Goal: Task Accomplishment & Management: Use online tool/utility

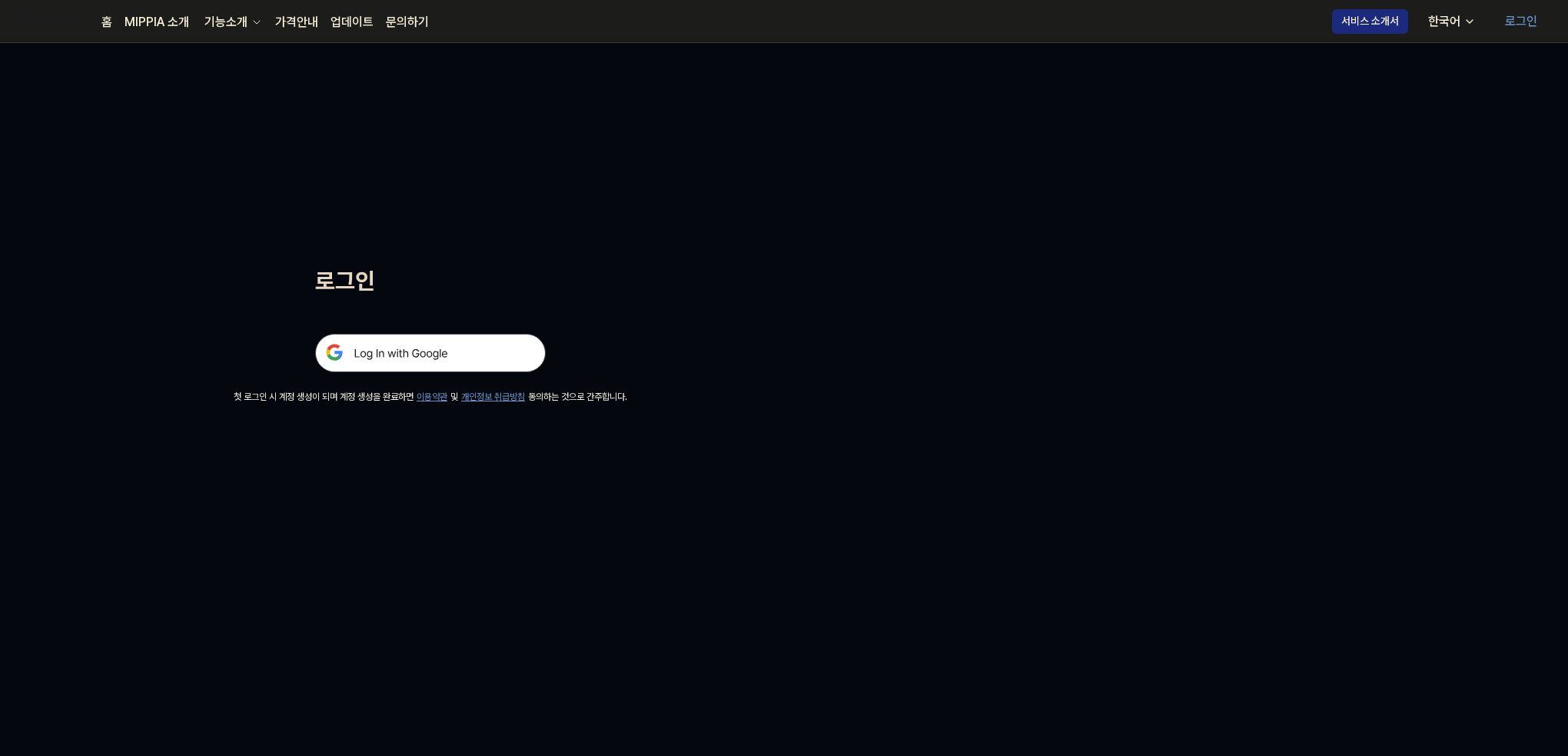
click at [403, 347] on img at bounding box center [430, 353] width 231 height 39
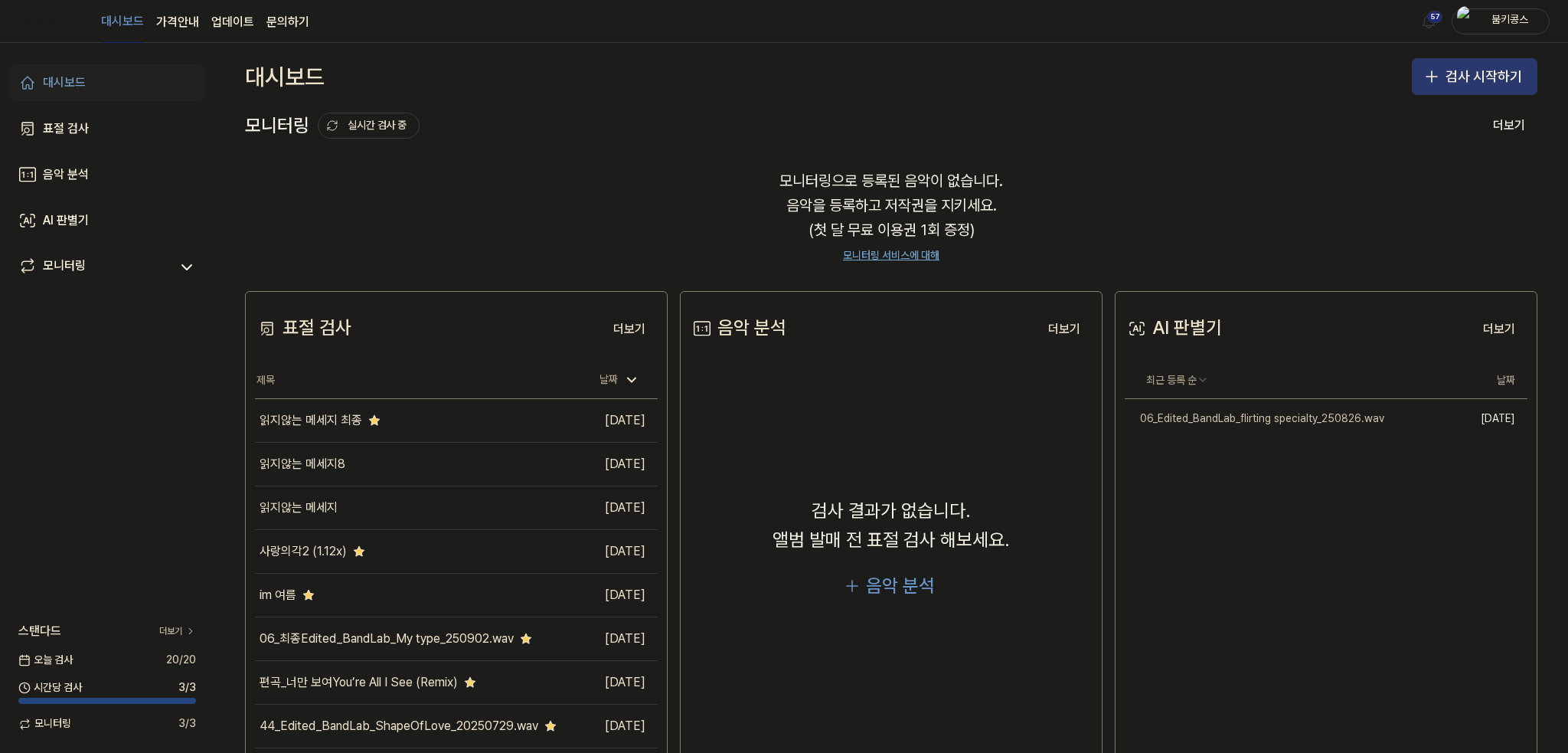
click at [1414, 82] on button "검사 시작하기" at bounding box center [1474, 77] width 126 height 37
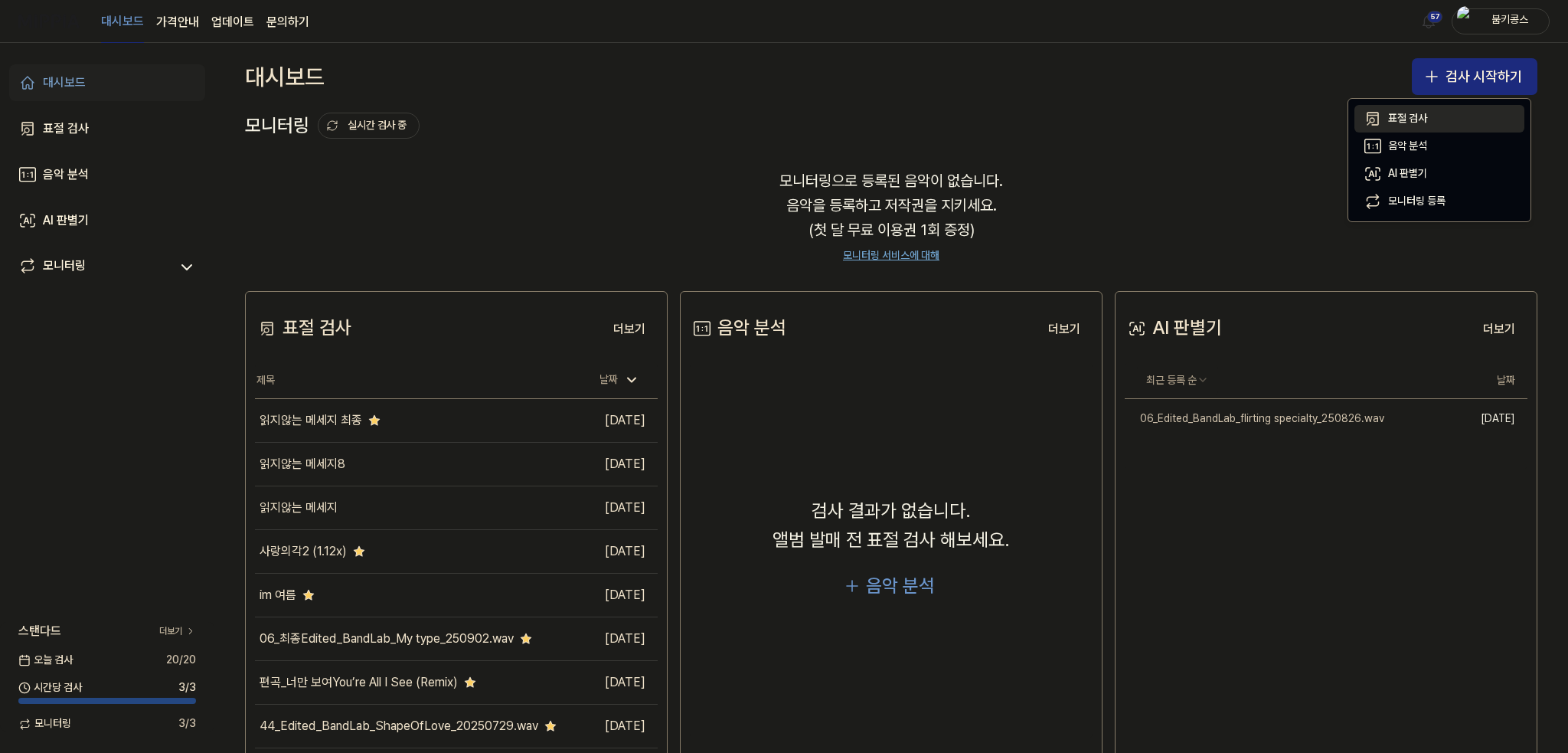
click at [1418, 118] on div "표절 검사" at bounding box center [1407, 118] width 39 height 15
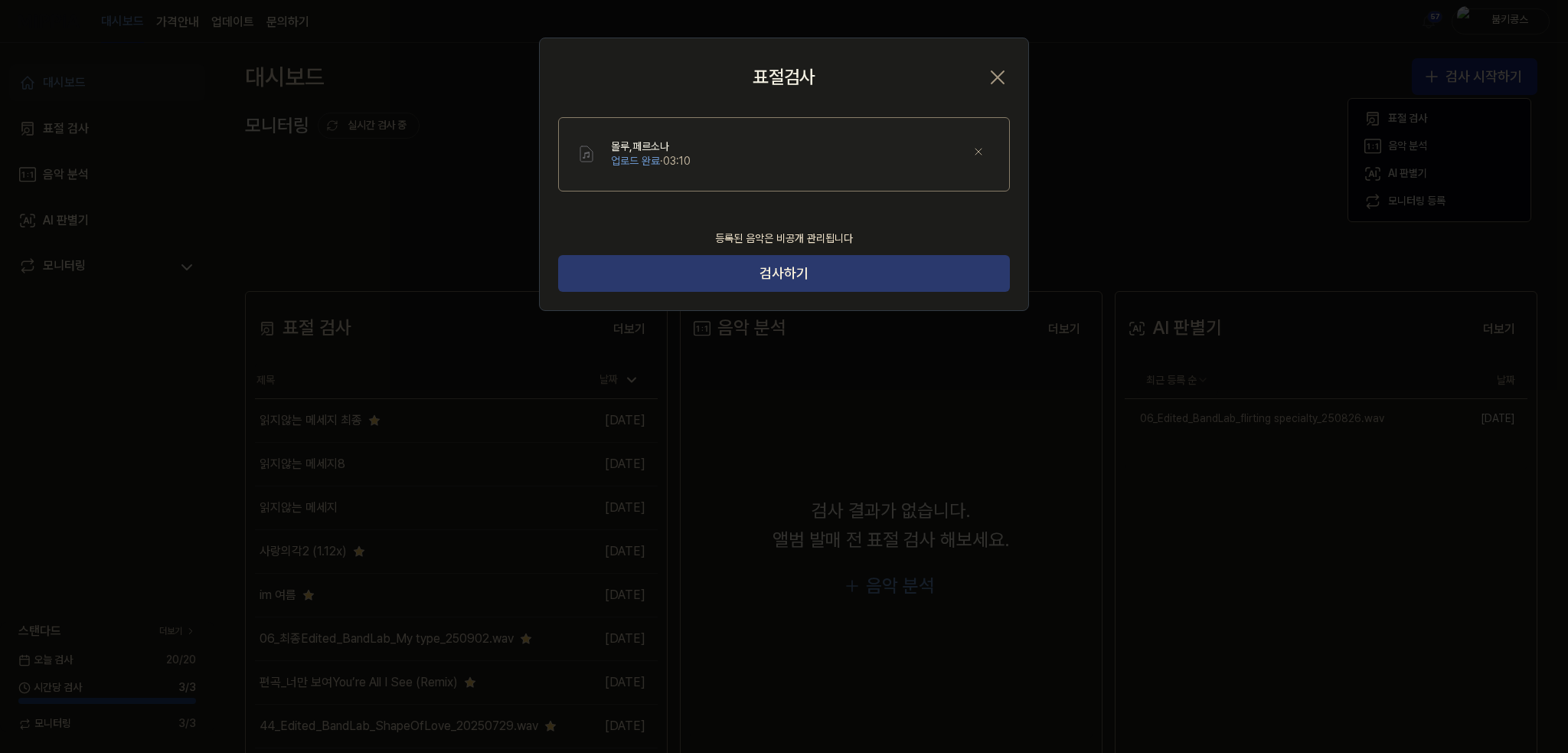
click at [900, 284] on button "검사하기" at bounding box center [784, 273] width 452 height 37
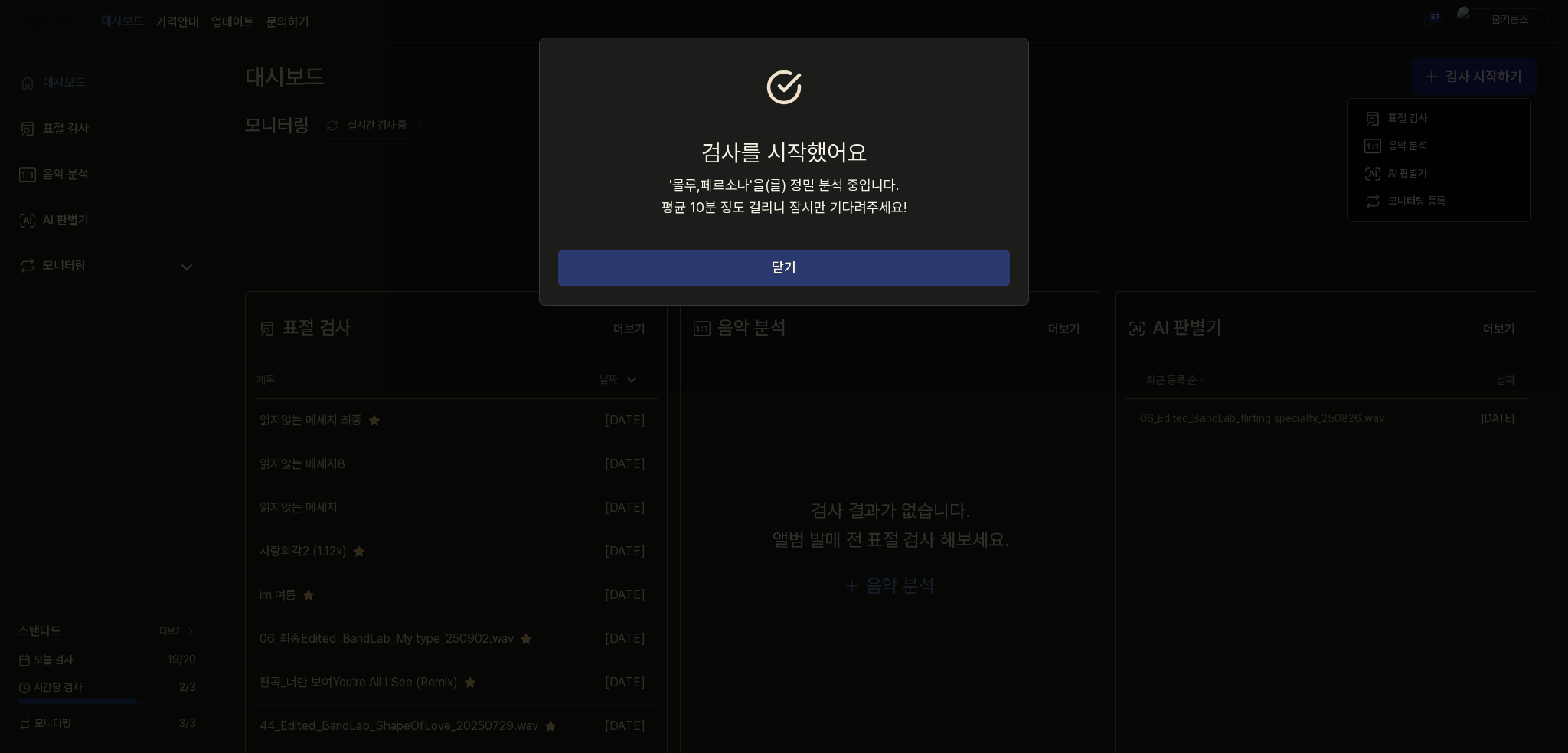
click at [957, 268] on button "닫기" at bounding box center [784, 268] width 452 height 37
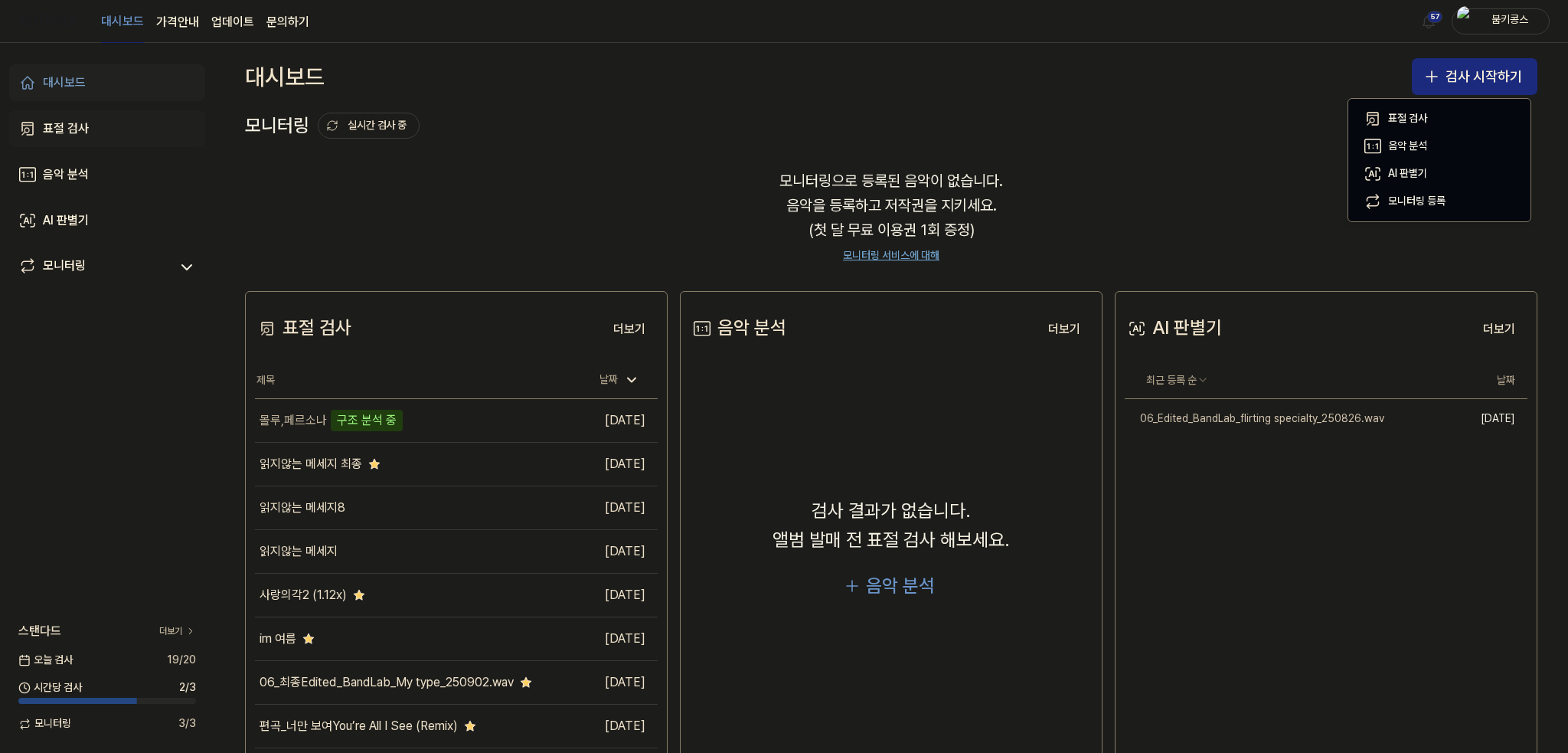
click at [69, 128] on div "표절 검사" at bounding box center [66, 128] width 46 height 18
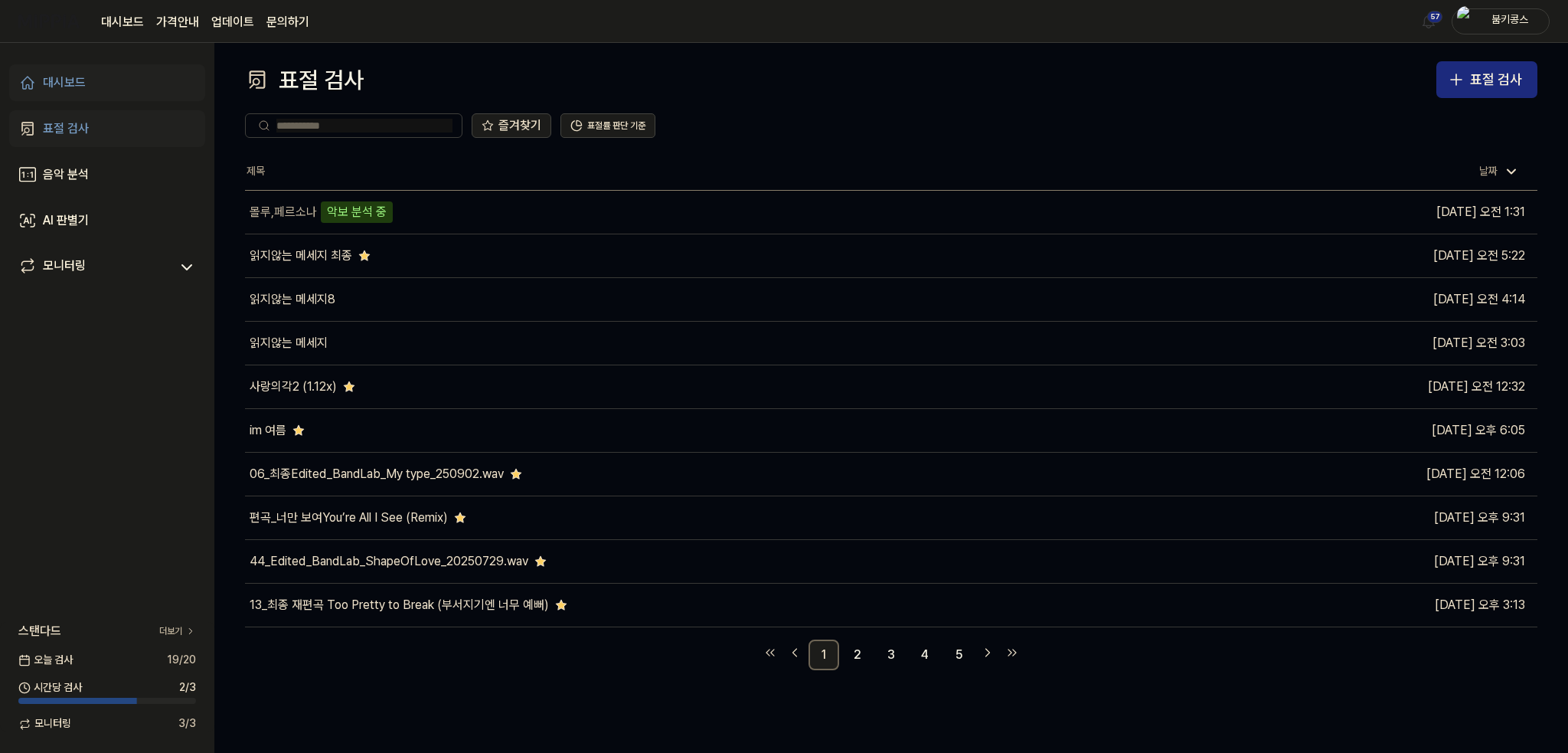
click at [92, 116] on link "표절 검사" at bounding box center [108, 129] width 196 height 37
click at [95, 123] on link "표절 검사" at bounding box center [108, 129] width 196 height 37
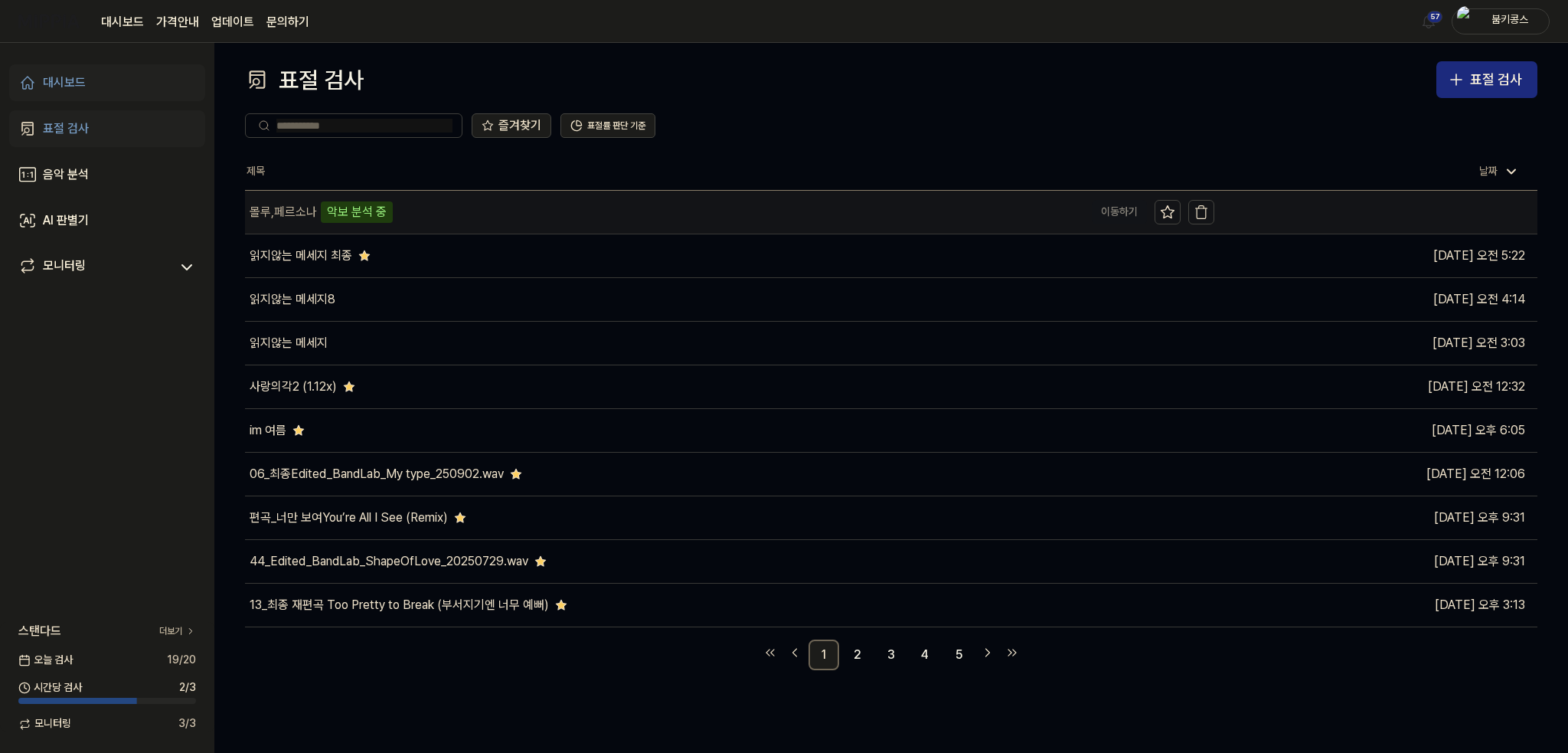
click at [588, 218] on div "몰루,페르소나 악보 분석 중" at bounding box center [664, 212] width 839 height 43
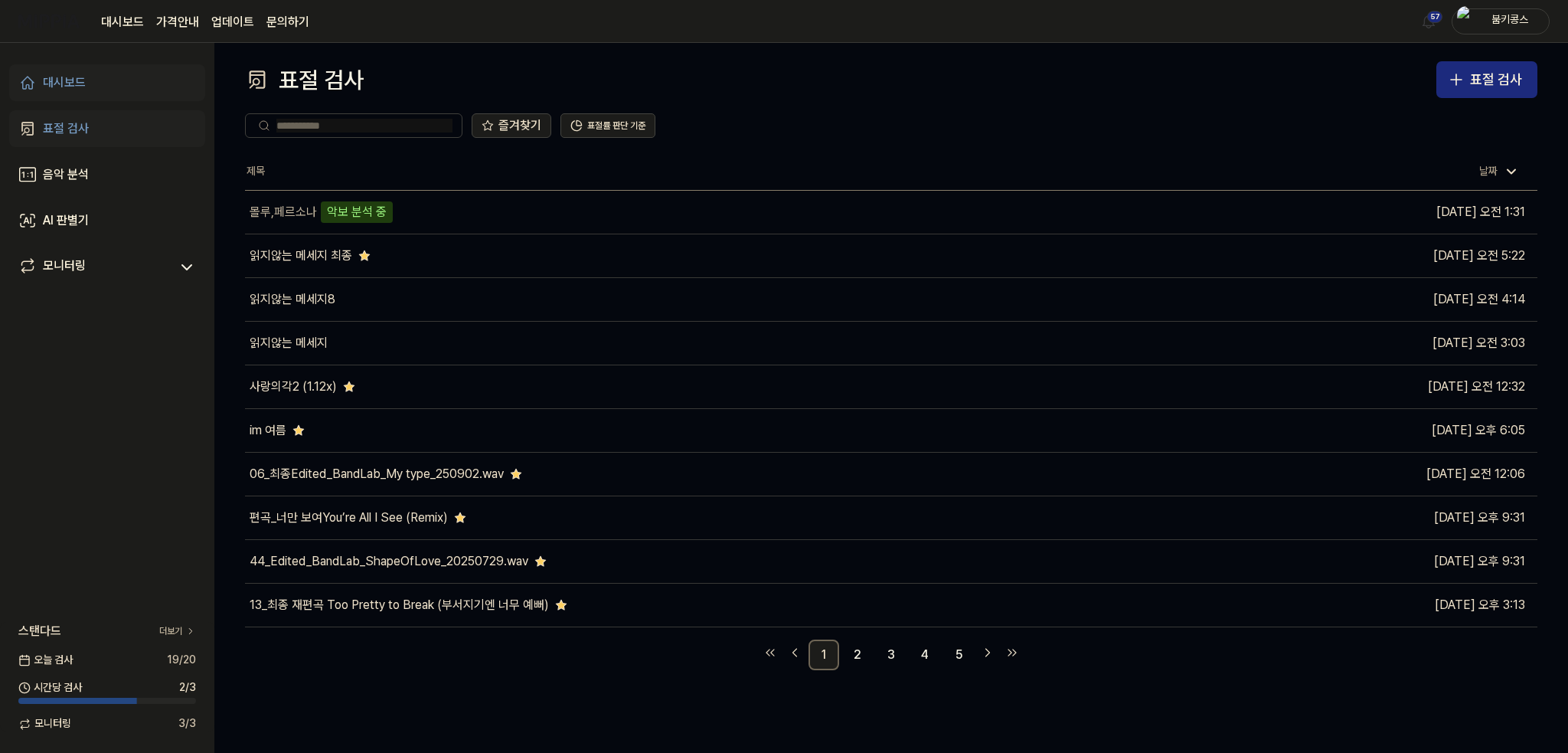
click at [112, 117] on link "표절 검사" at bounding box center [108, 129] width 196 height 37
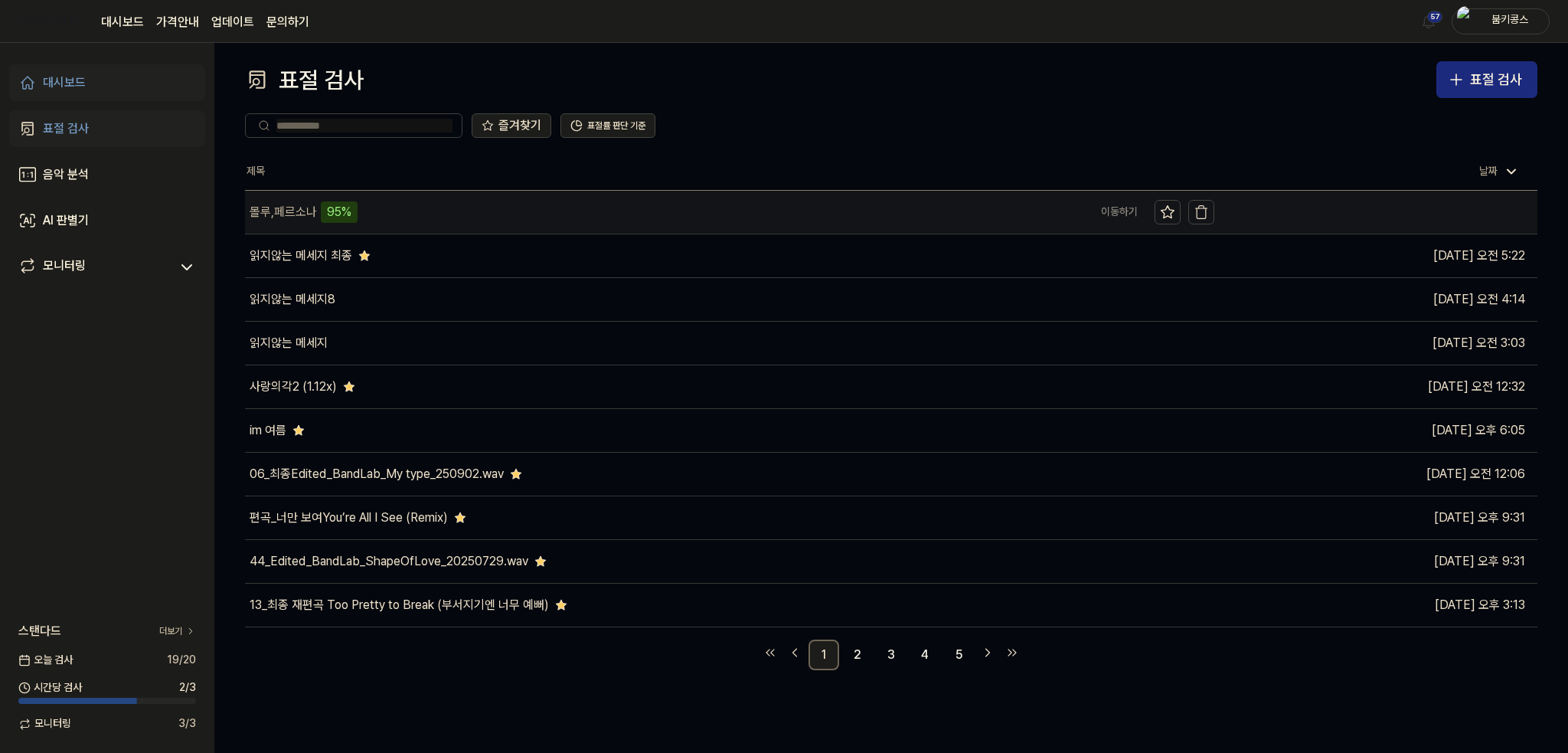
click at [416, 219] on div "몰루,페르소나 95%" at bounding box center [664, 212] width 839 height 43
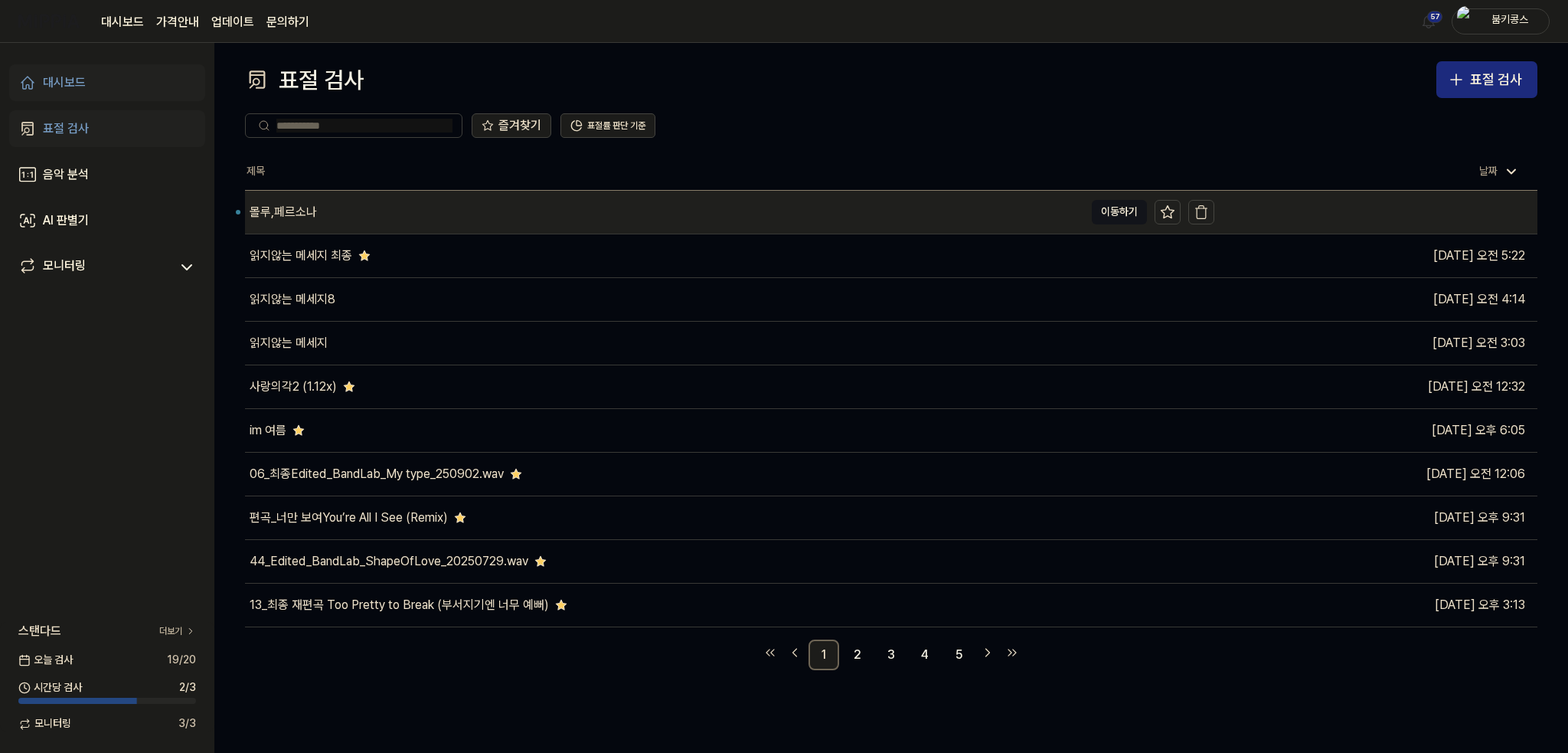
click at [460, 220] on div "몰루,페르소나" at bounding box center [664, 212] width 839 height 43
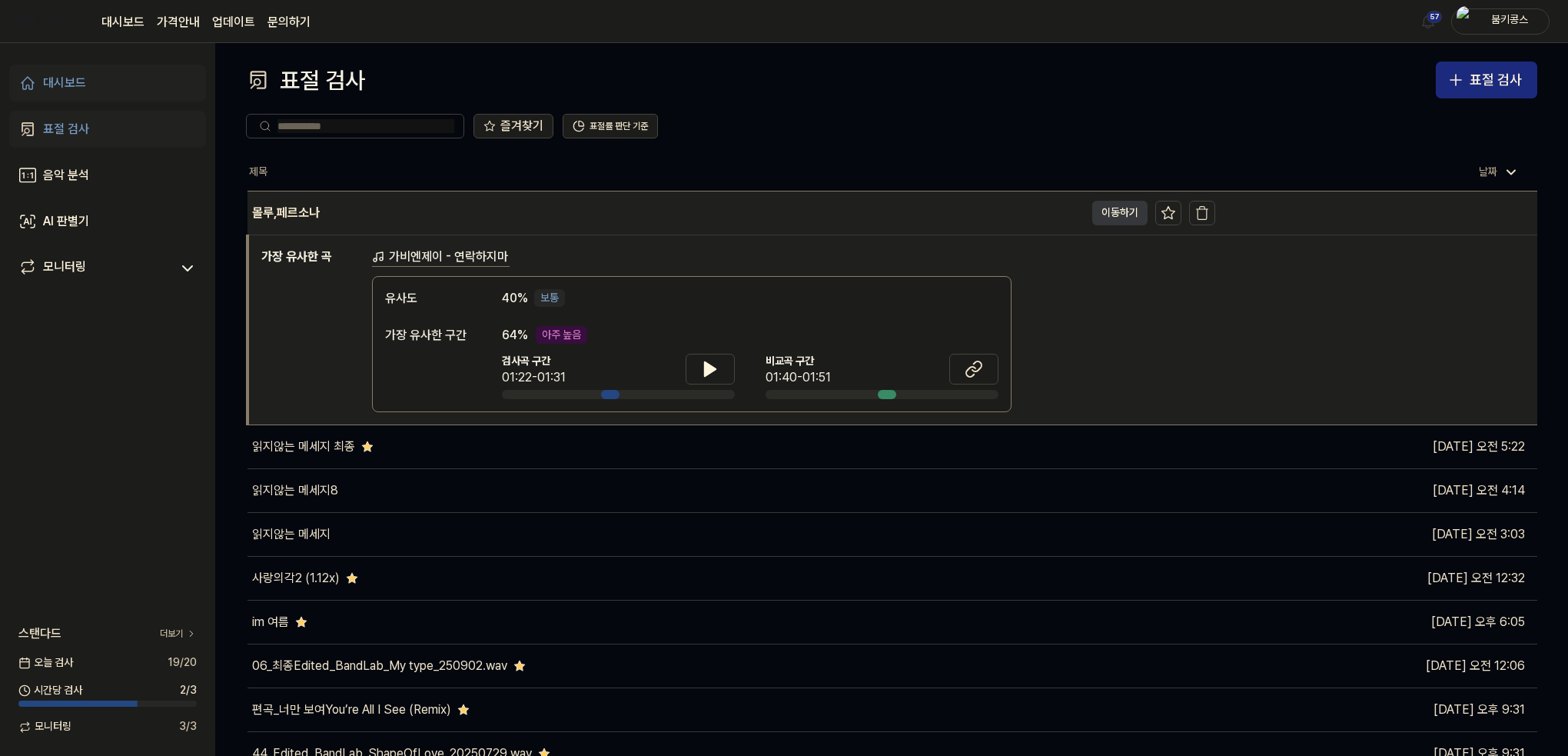
click at [1111, 213] on button "이동하기" at bounding box center [1119, 212] width 55 height 24
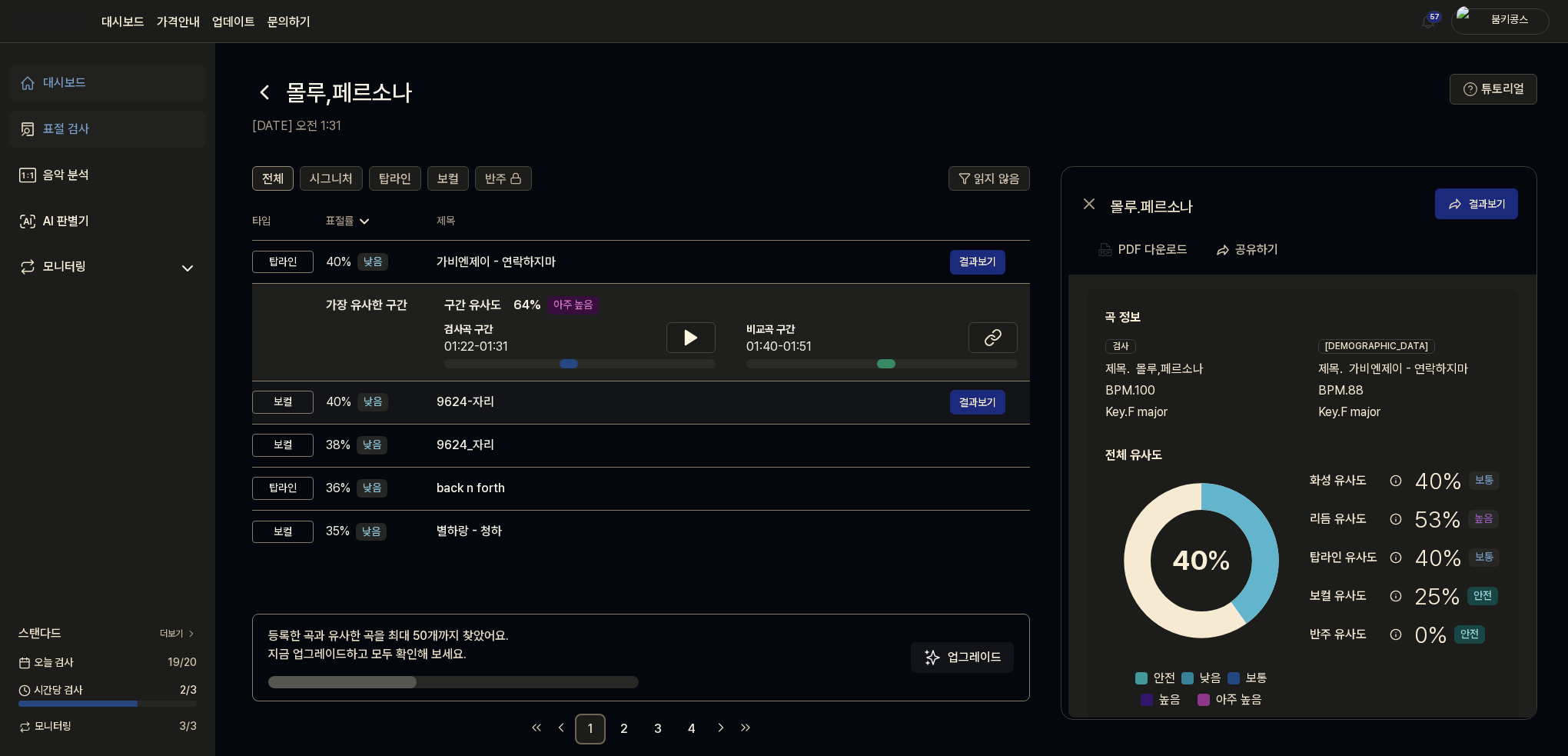
click at [496, 393] on div "9624-자리" at bounding box center [693, 402] width 514 height 18
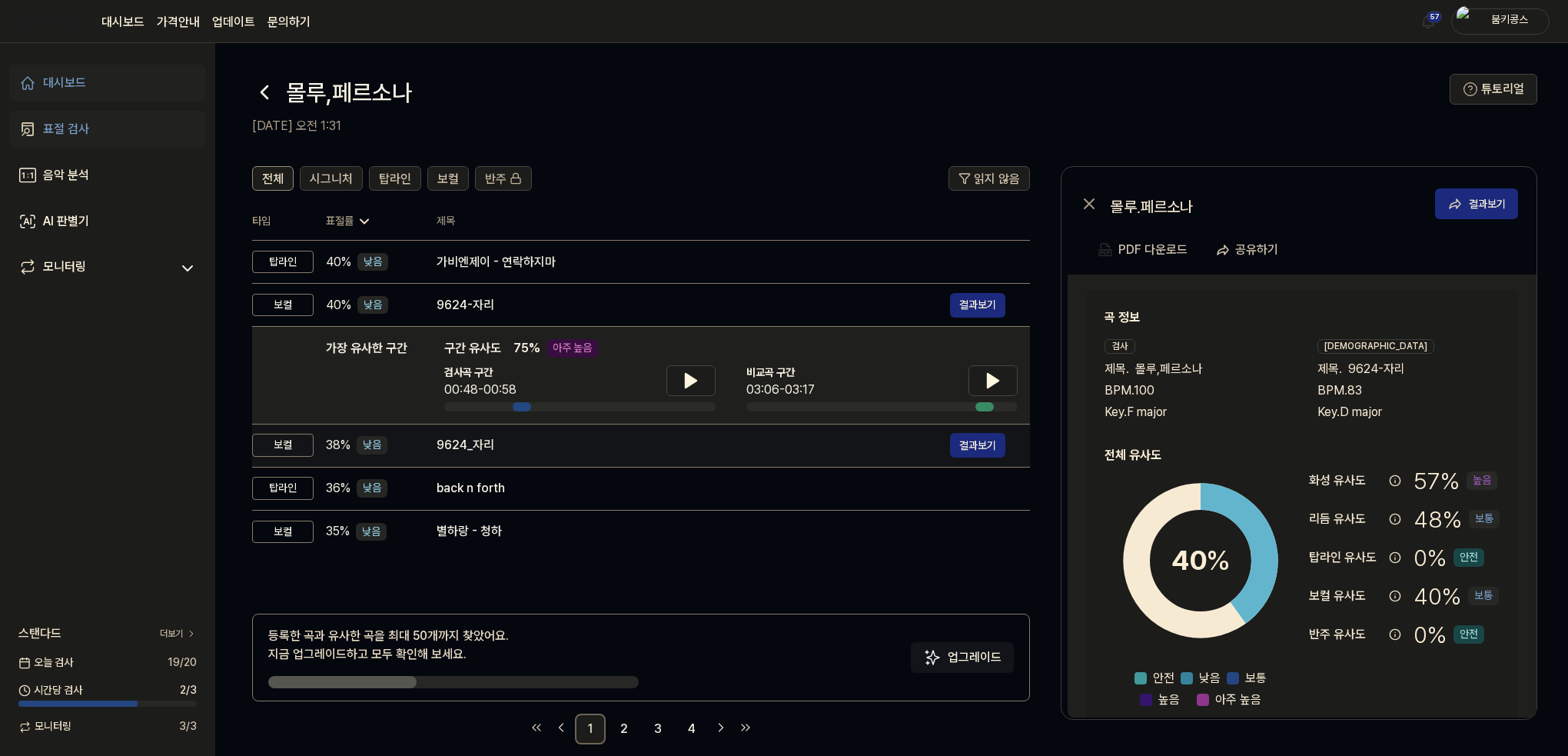
click at [526, 439] on div "9624_자리" at bounding box center [693, 444] width 514 height 18
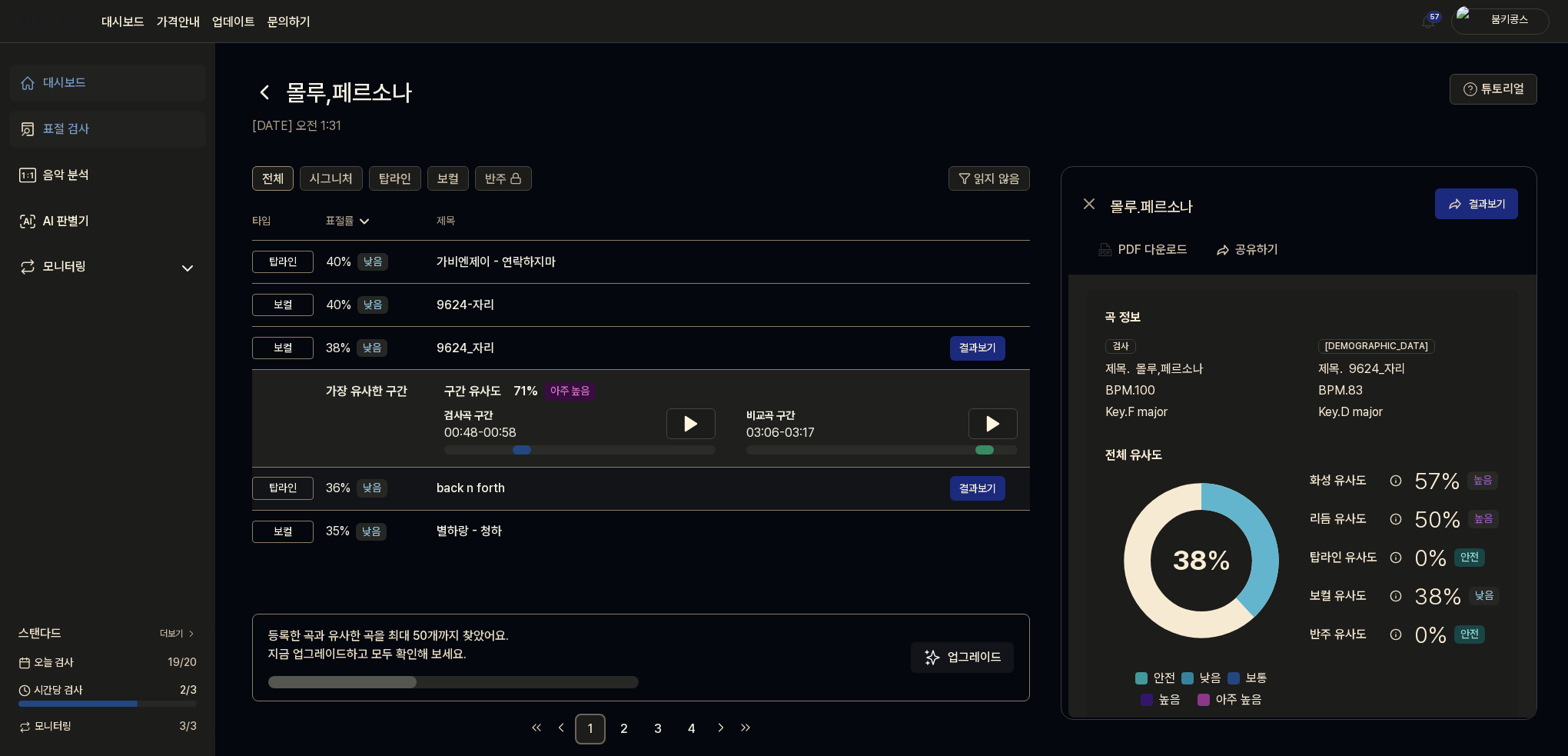
click at [511, 490] on div "back n forth" at bounding box center [693, 488] width 514 height 18
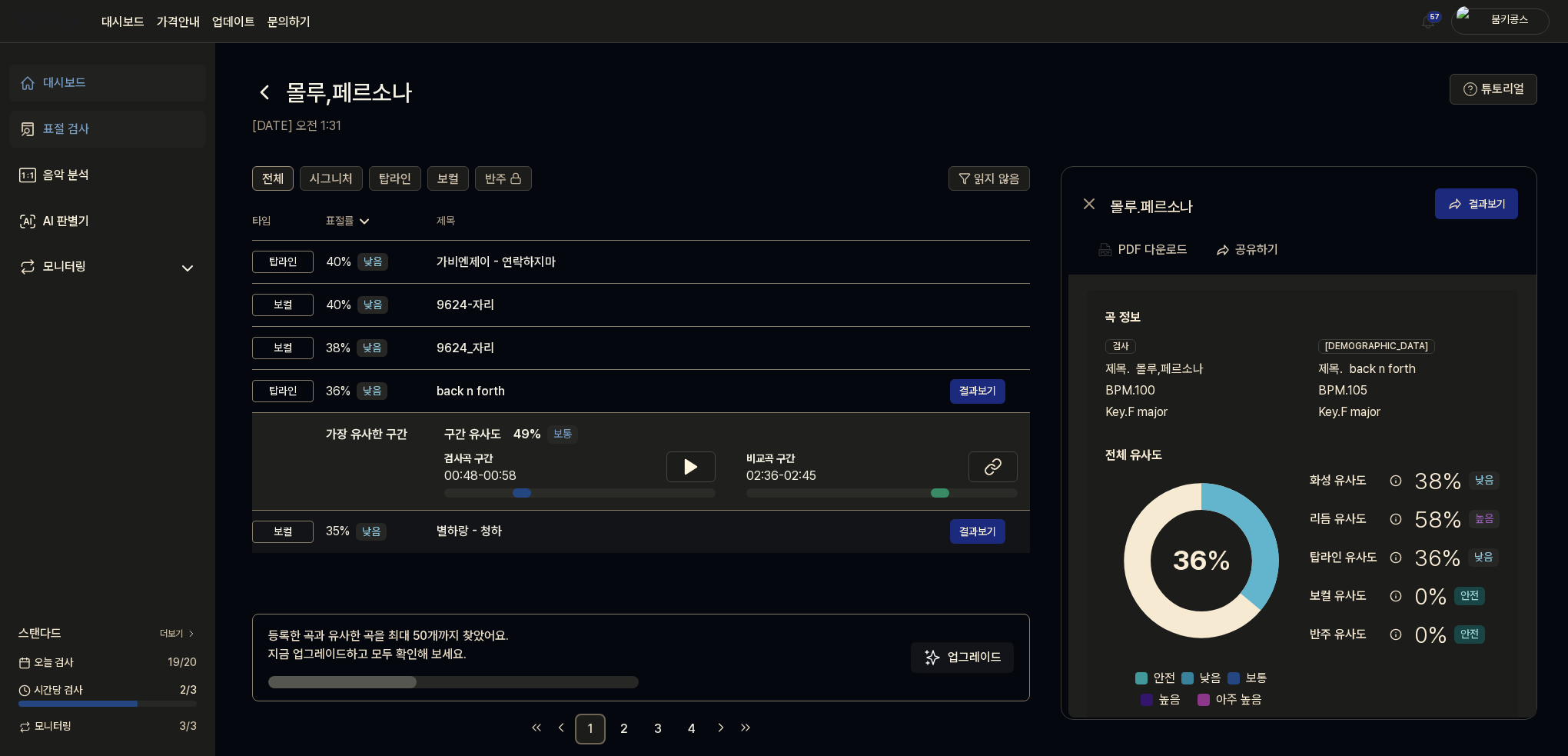
click at [503, 534] on div "별하랑 - 청하" at bounding box center [693, 531] width 514 height 18
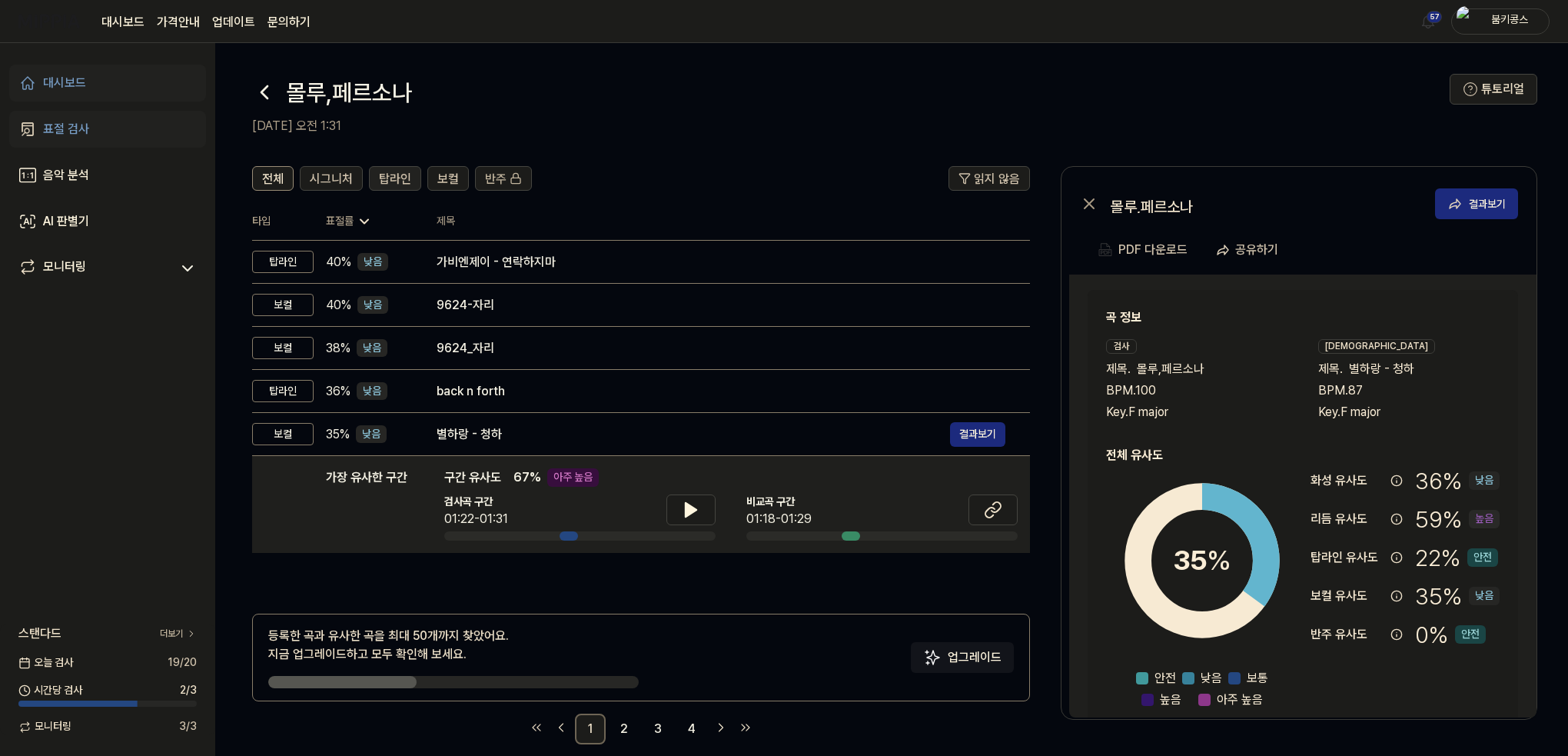
click at [380, 177] on span "탑라인" at bounding box center [395, 179] width 32 height 18
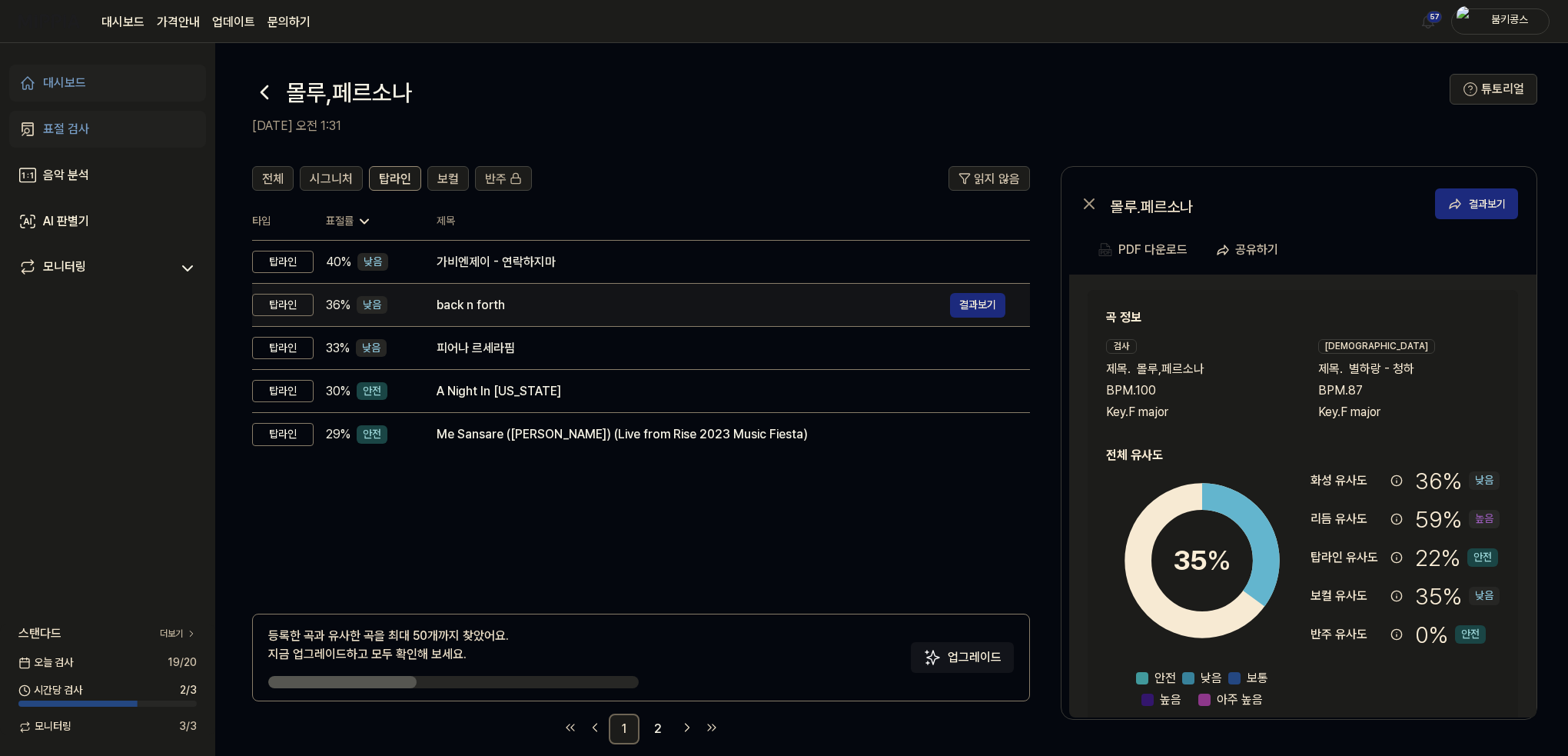
click at [511, 313] on div "back n forth" at bounding box center [693, 305] width 514 height 18
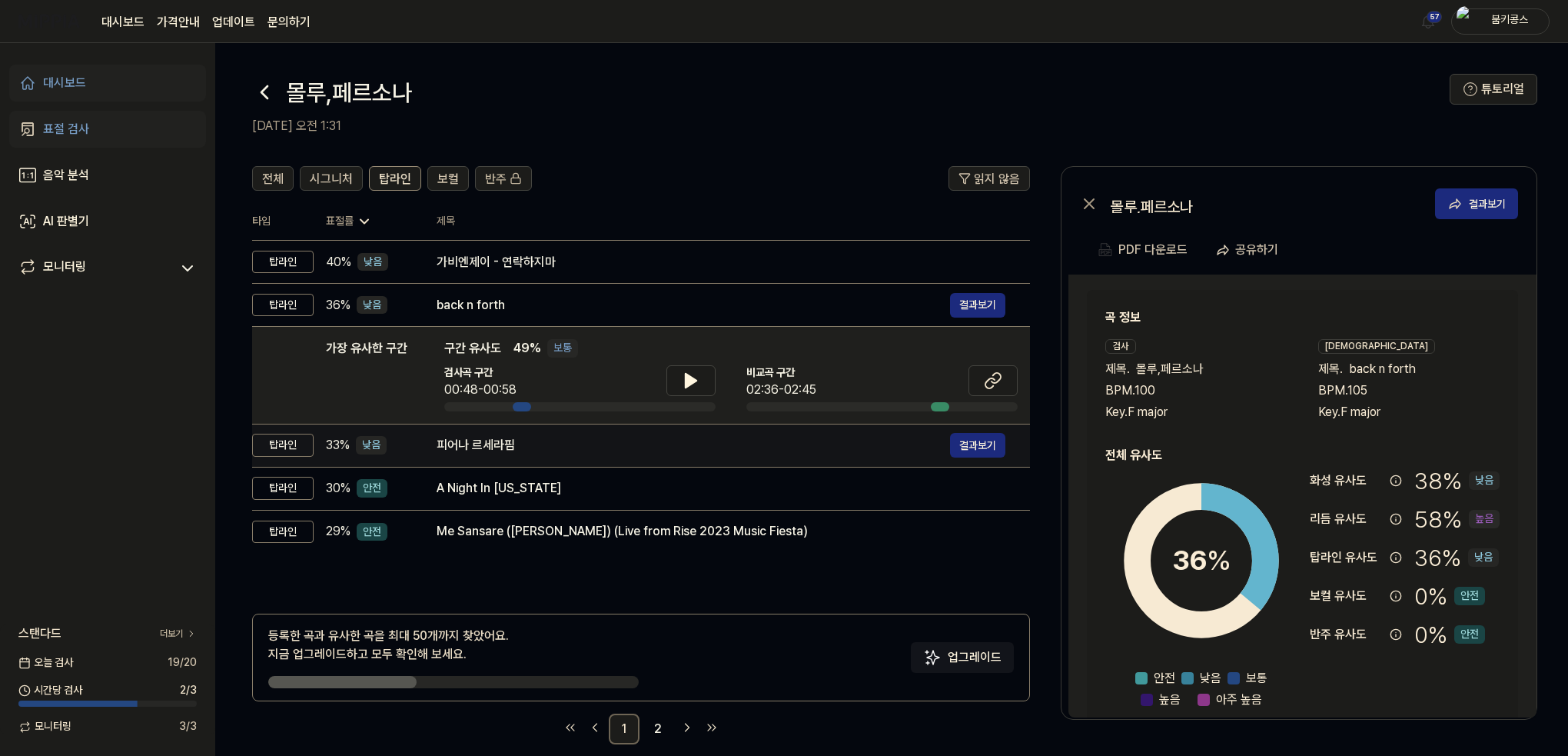
click at [500, 443] on div "피어나 르세라핌" at bounding box center [693, 444] width 514 height 18
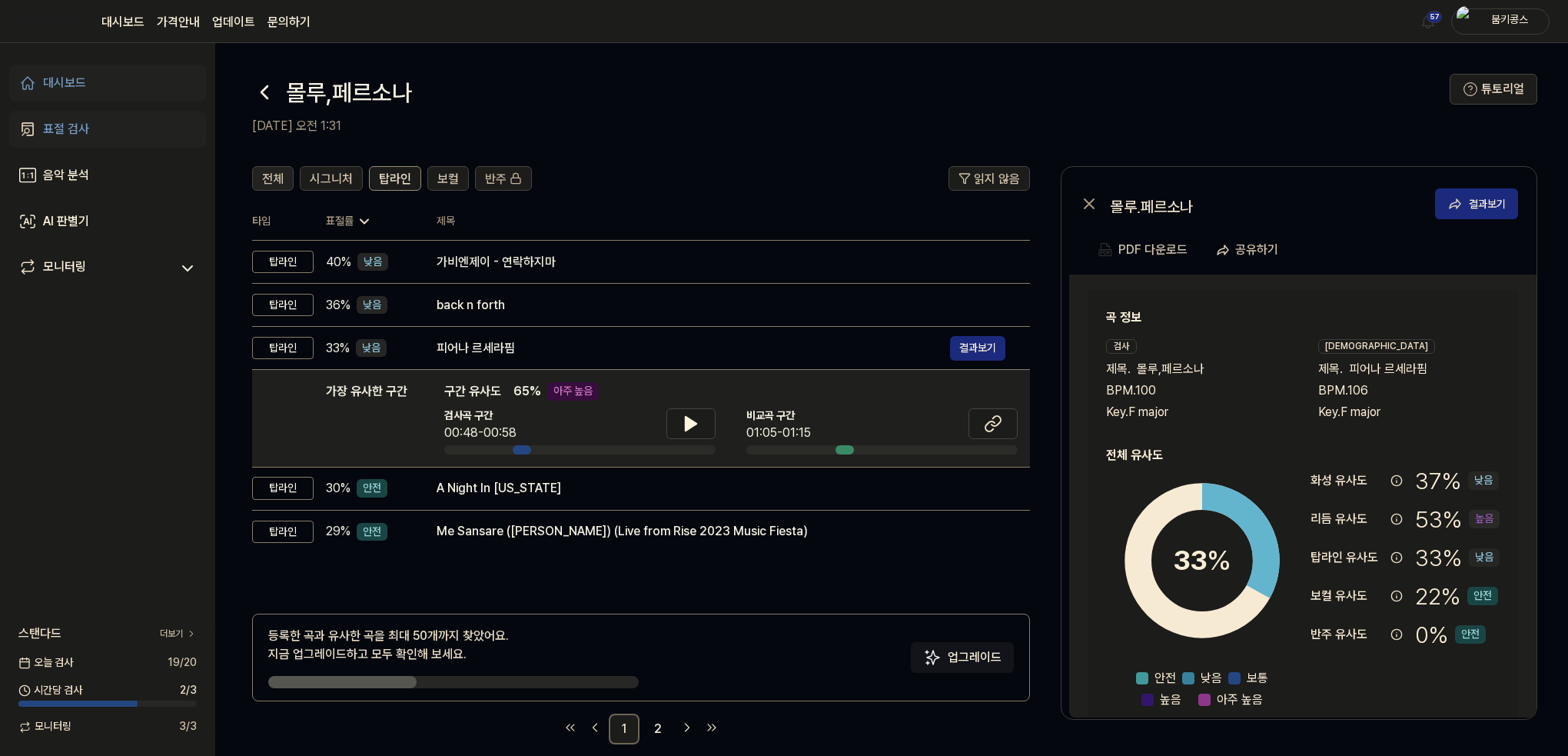
click at [279, 172] on span "전체" at bounding box center [273, 179] width 21 height 18
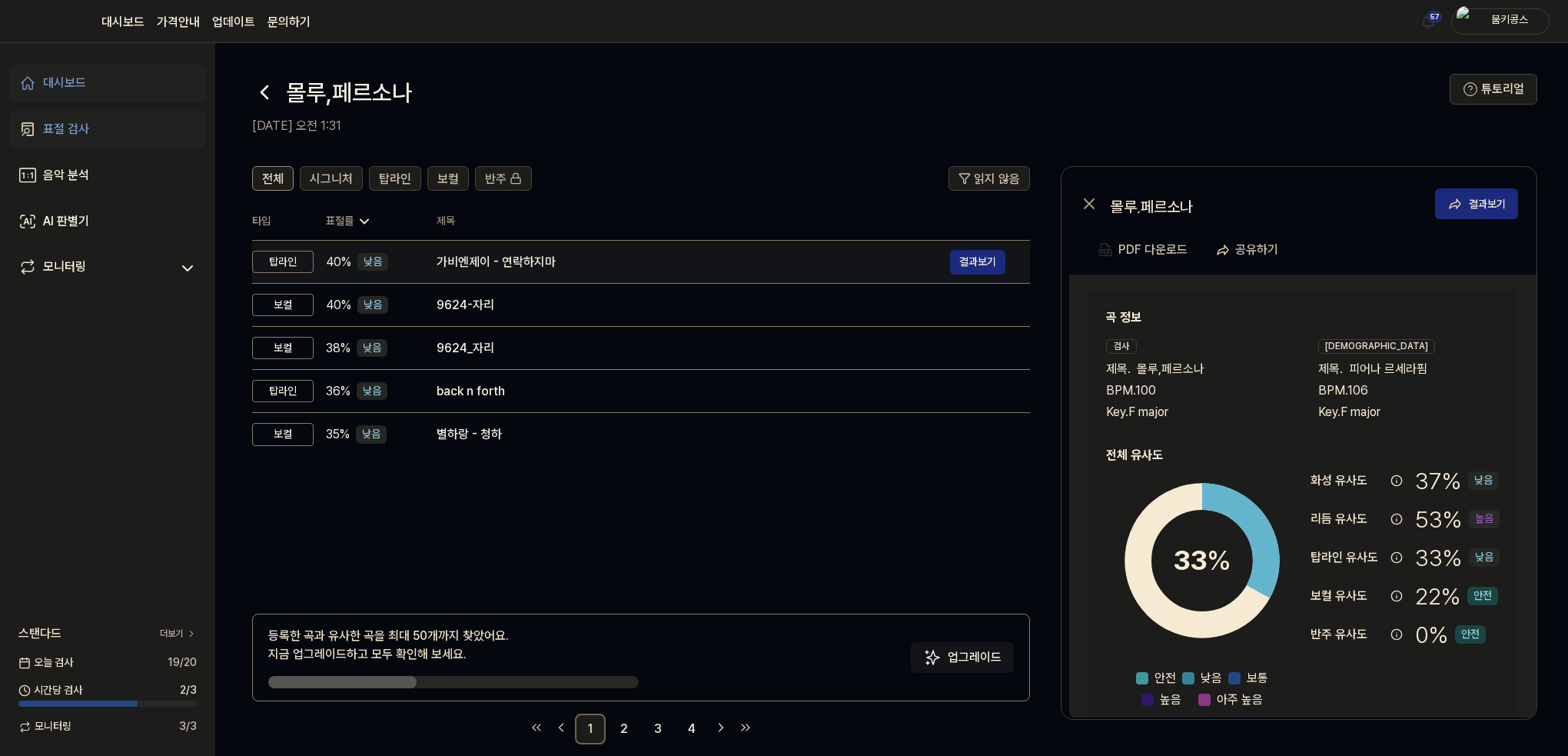
click at [495, 259] on div "가비엔제이 - 연락하지마" at bounding box center [693, 262] width 514 height 18
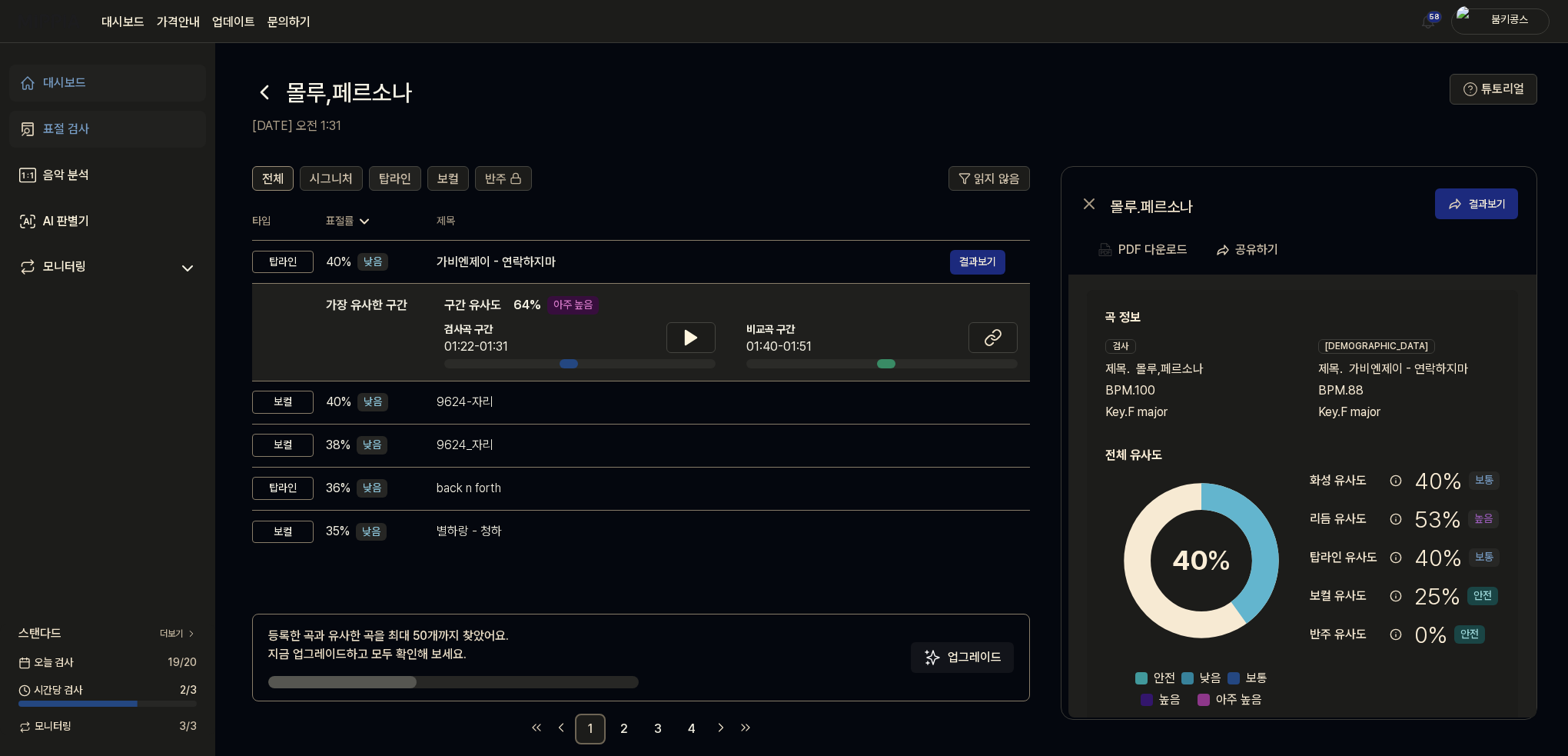
click at [385, 173] on span "탑라인" at bounding box center [395, 179] width 32 height 18
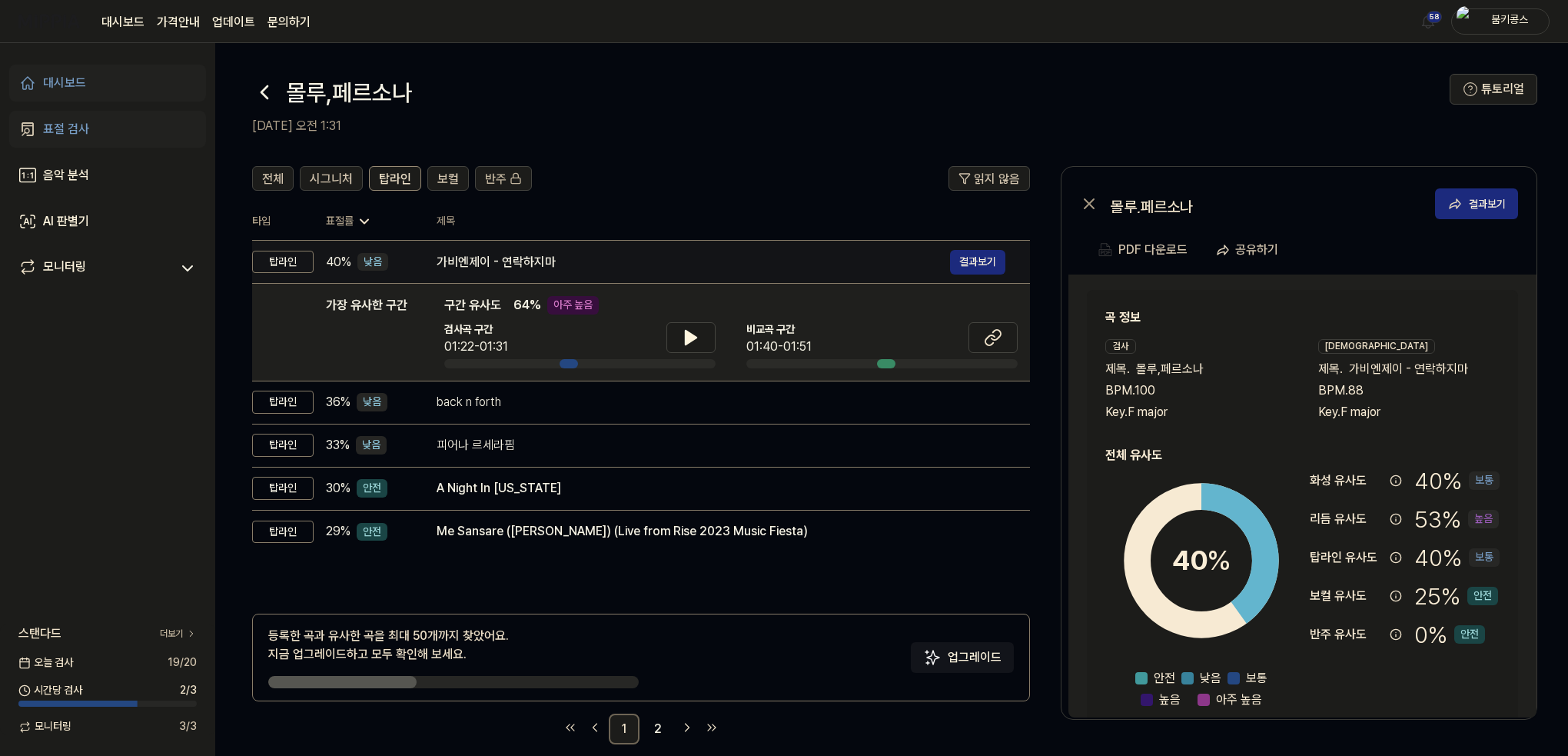
click at [472, 259] on div "가비엔제이 - 연락하지마" at bounding box center [693, 262] width 514 height 18
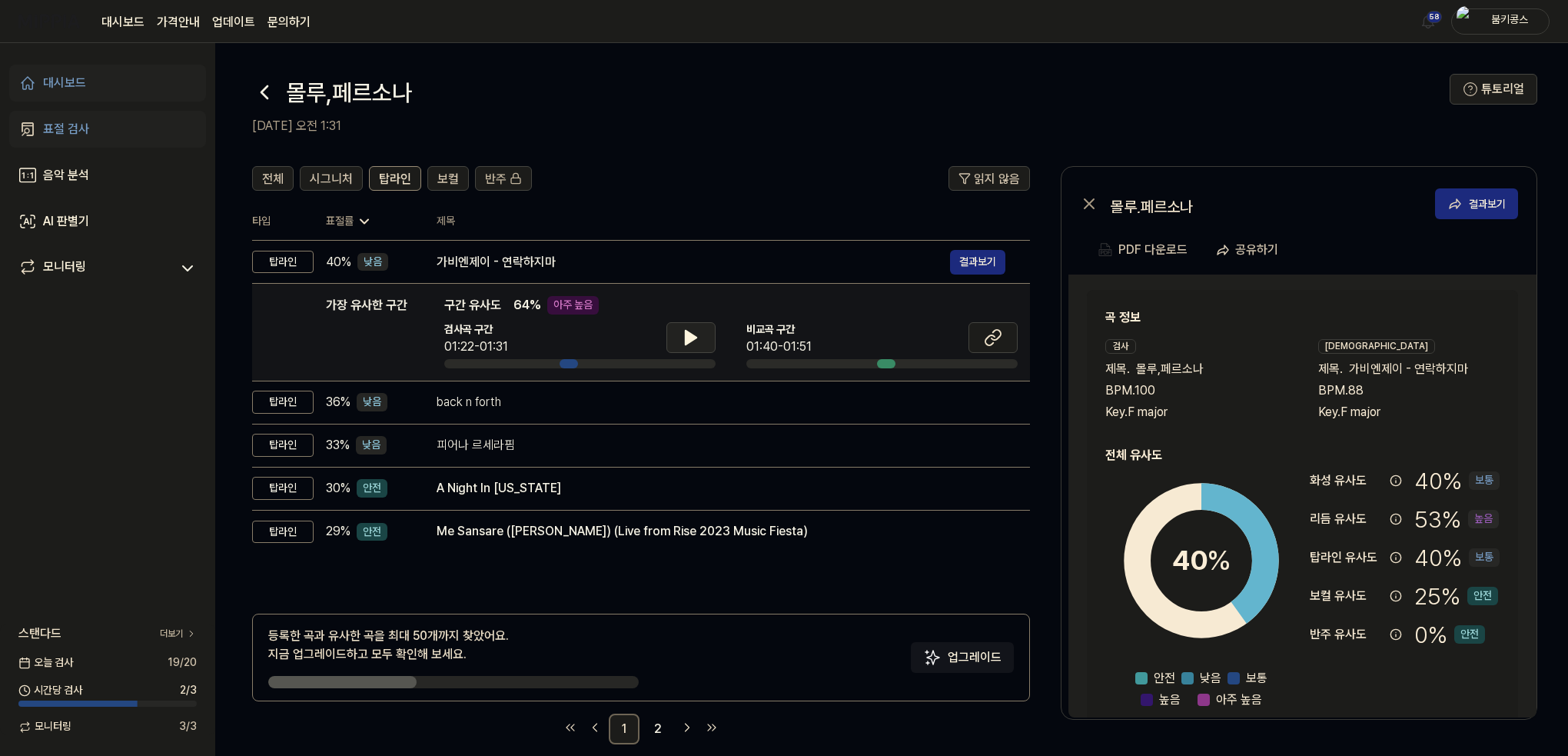
click at [686, 338] on icon at bounding box center [690, 337] width 11 height 14
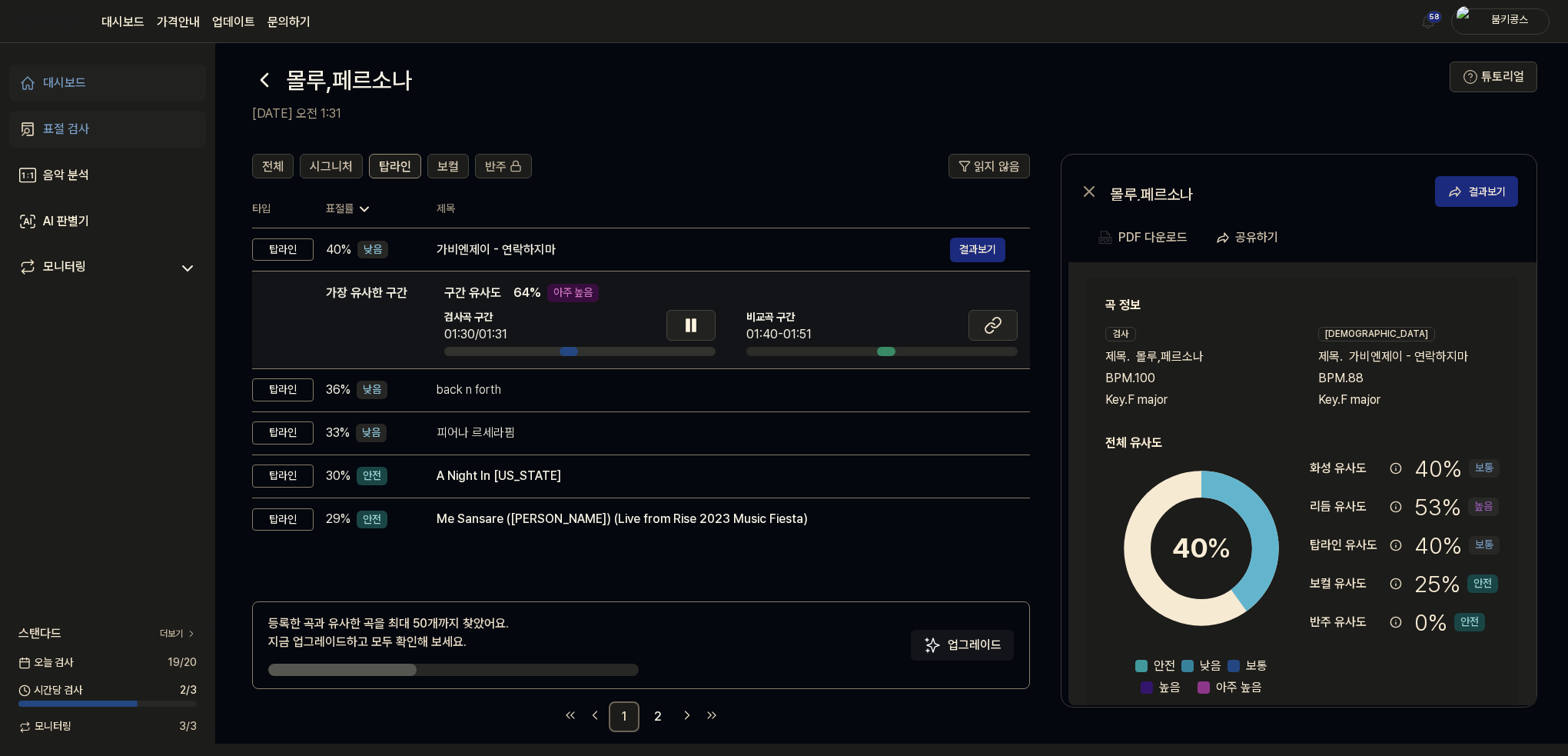
scroll to position [18, 0]
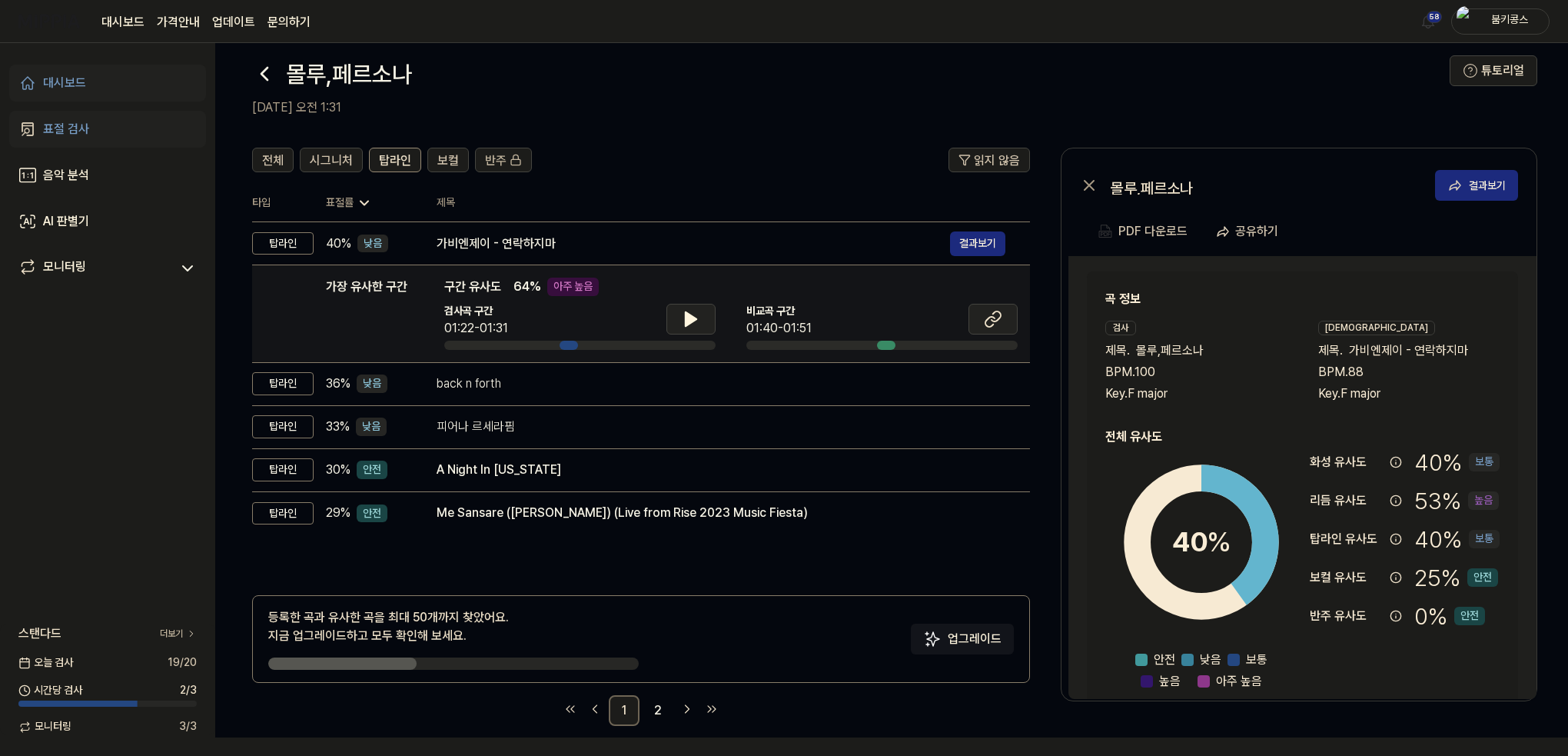
click at [1001, 319] on icon at bounding box center [993, 319] width 18 height 18
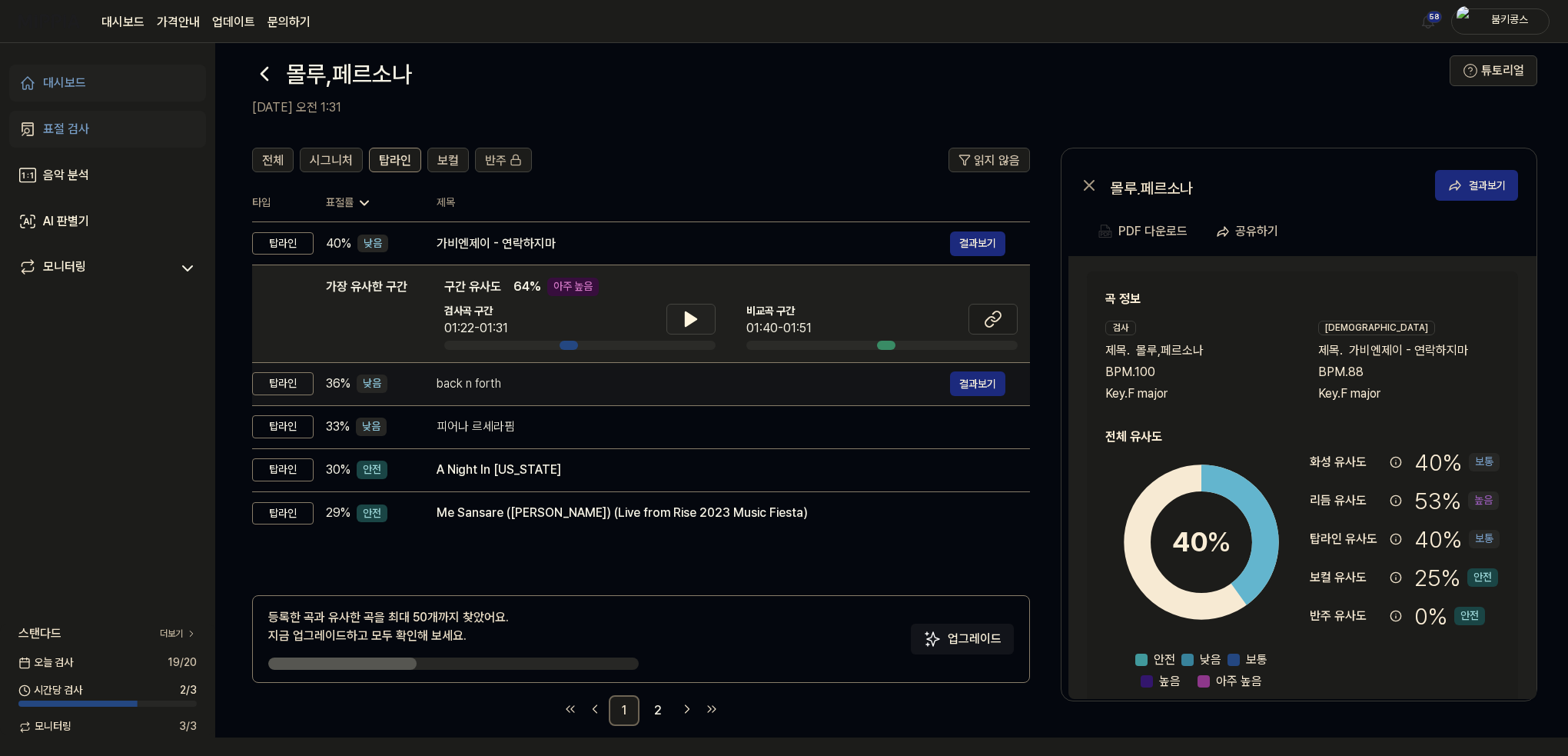
click at [467, 378] on div "back n forth" at bounding box center [693, 383] width 514 height 18
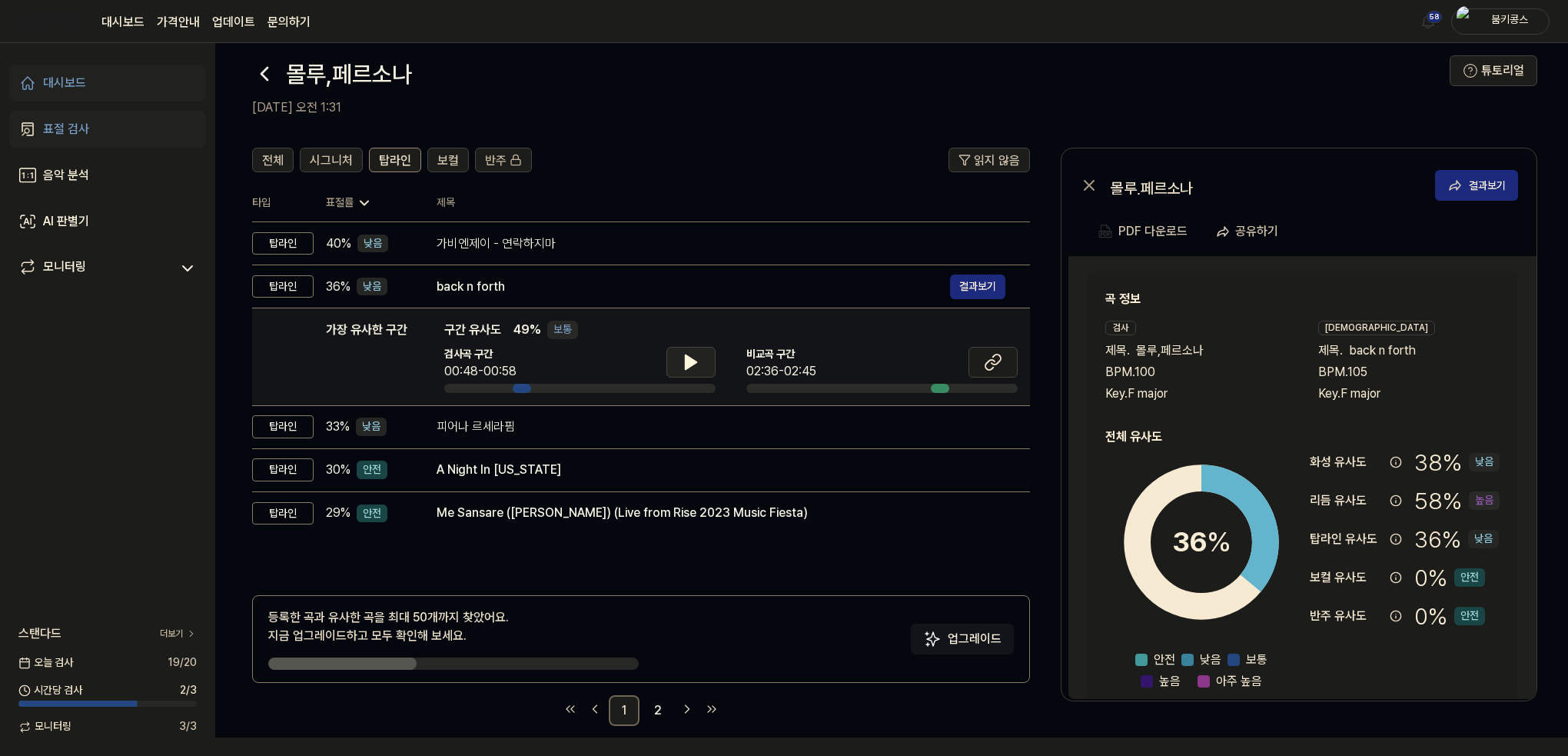
click at [693, 368] on icon at bounding box center [690, 361] width 18 height 18
click at [693, 368] on icon at bounding box center [693, 362] width 3 height 13
click at [994, 360] on icon at bounding box center [991, 365] width 10 height 10
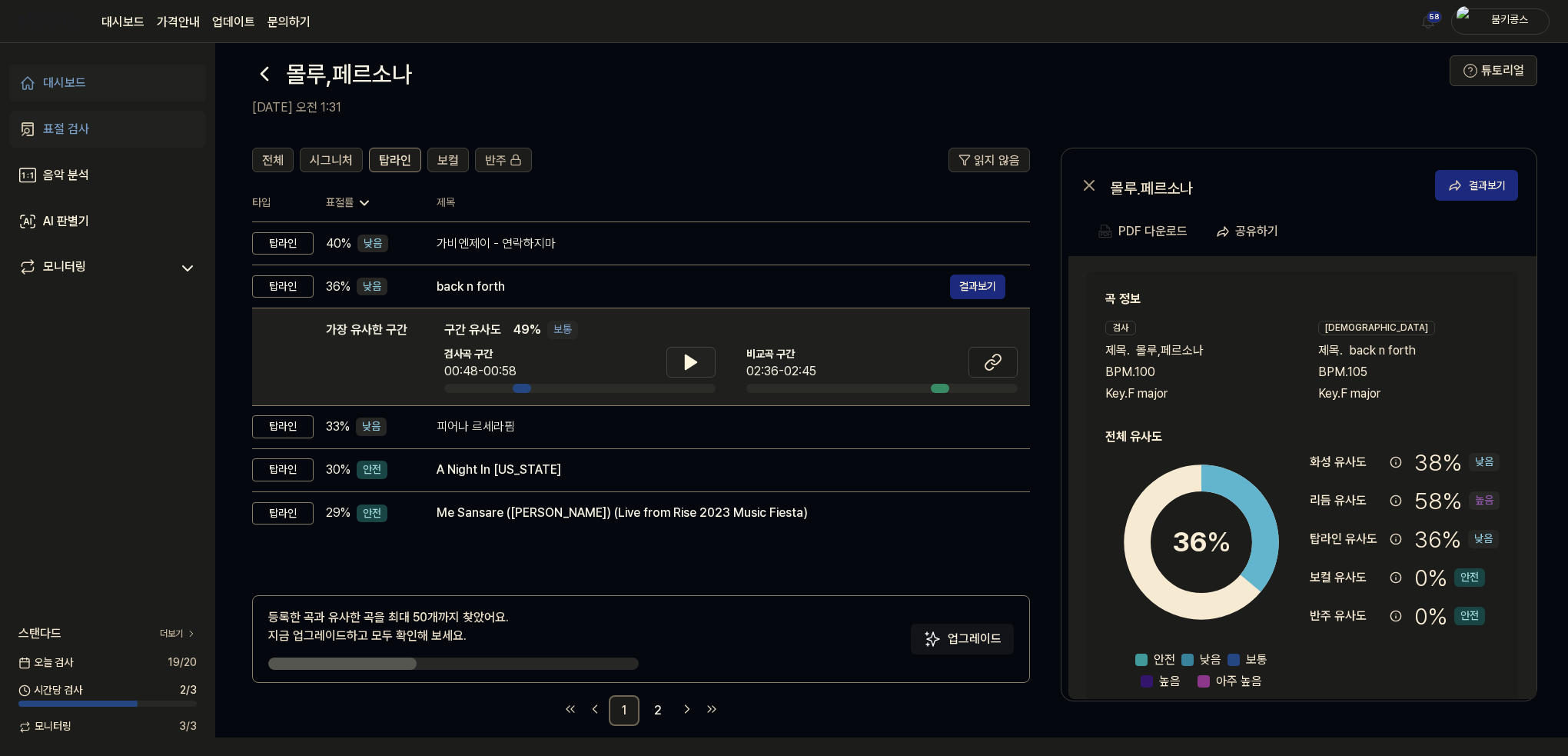
click at [686, 361] on icon at bounding box center [690, 362] width 11 height 14
click at [685, 361] on icon at bounding box center [690, 361] width 18 height 18
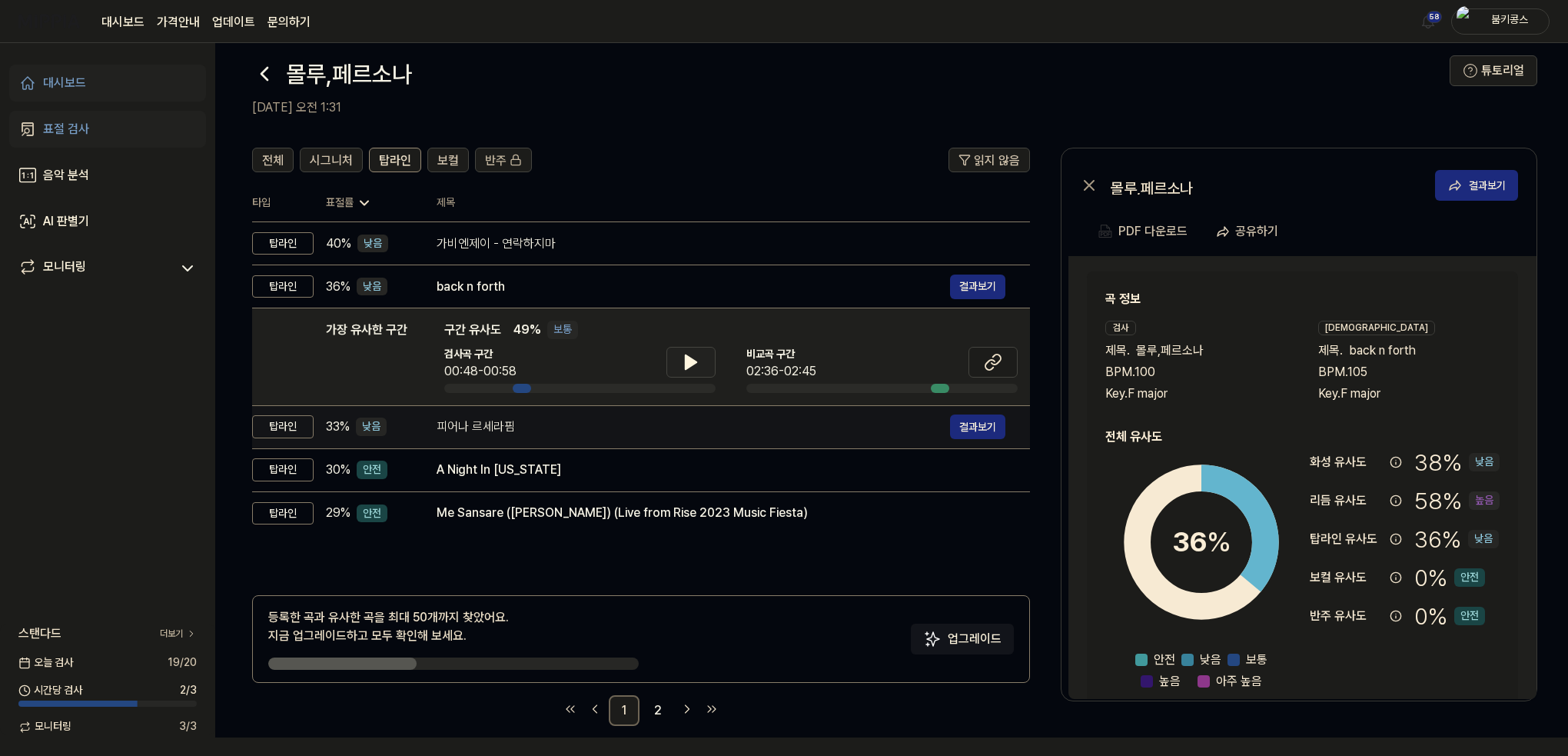
click at [631, 438] on td "피어나 르세라핌 결과보기" at bounding box center [721, 427] width 618 height 43
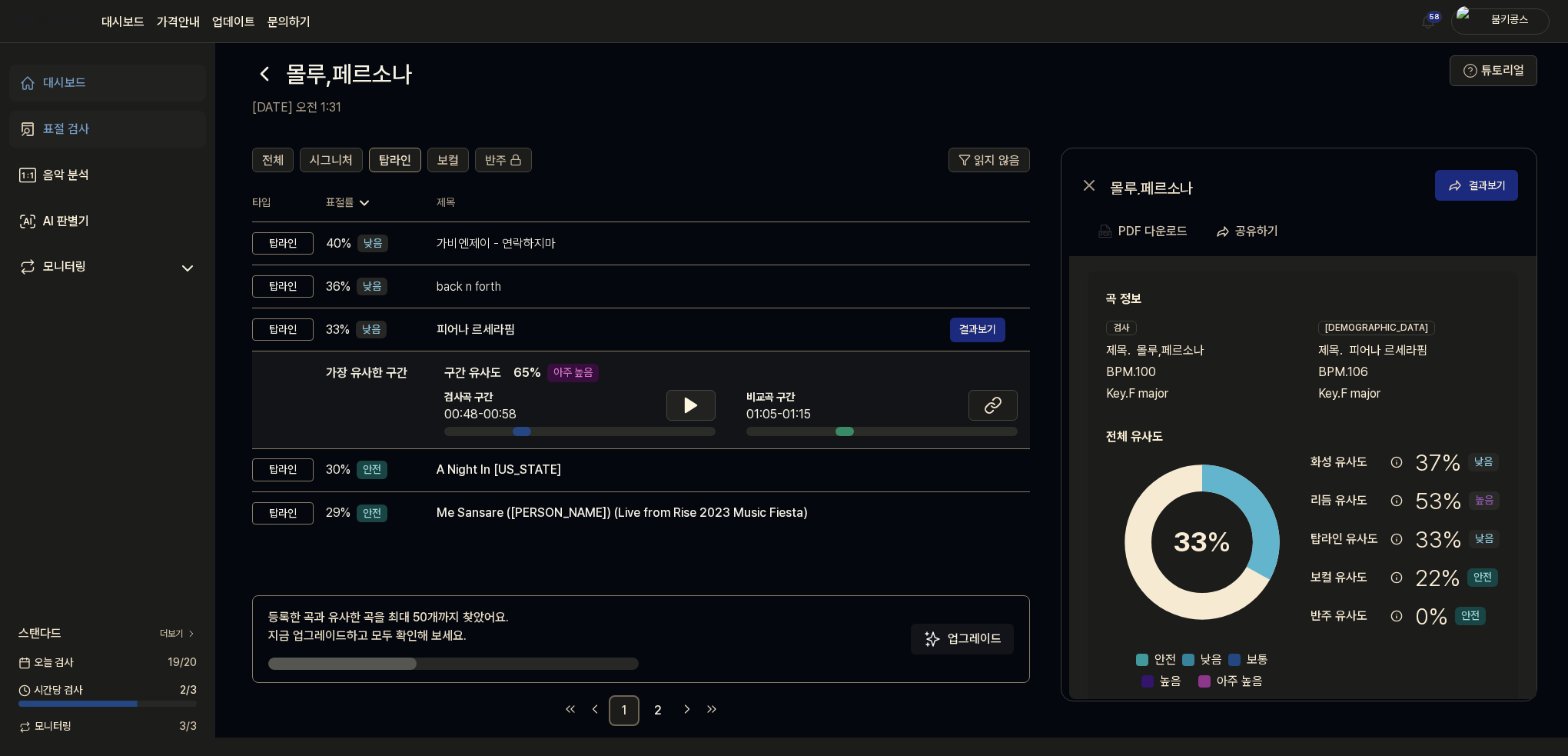
click at [683, 413] on icon at bounding box center [690, 405] width 18 height 18
click at [686, 409] on icon at bounding box center [687, 405] width 3 height 13
click at [991, 406] on icon at bounding box center [993, 405] width 18 height 18
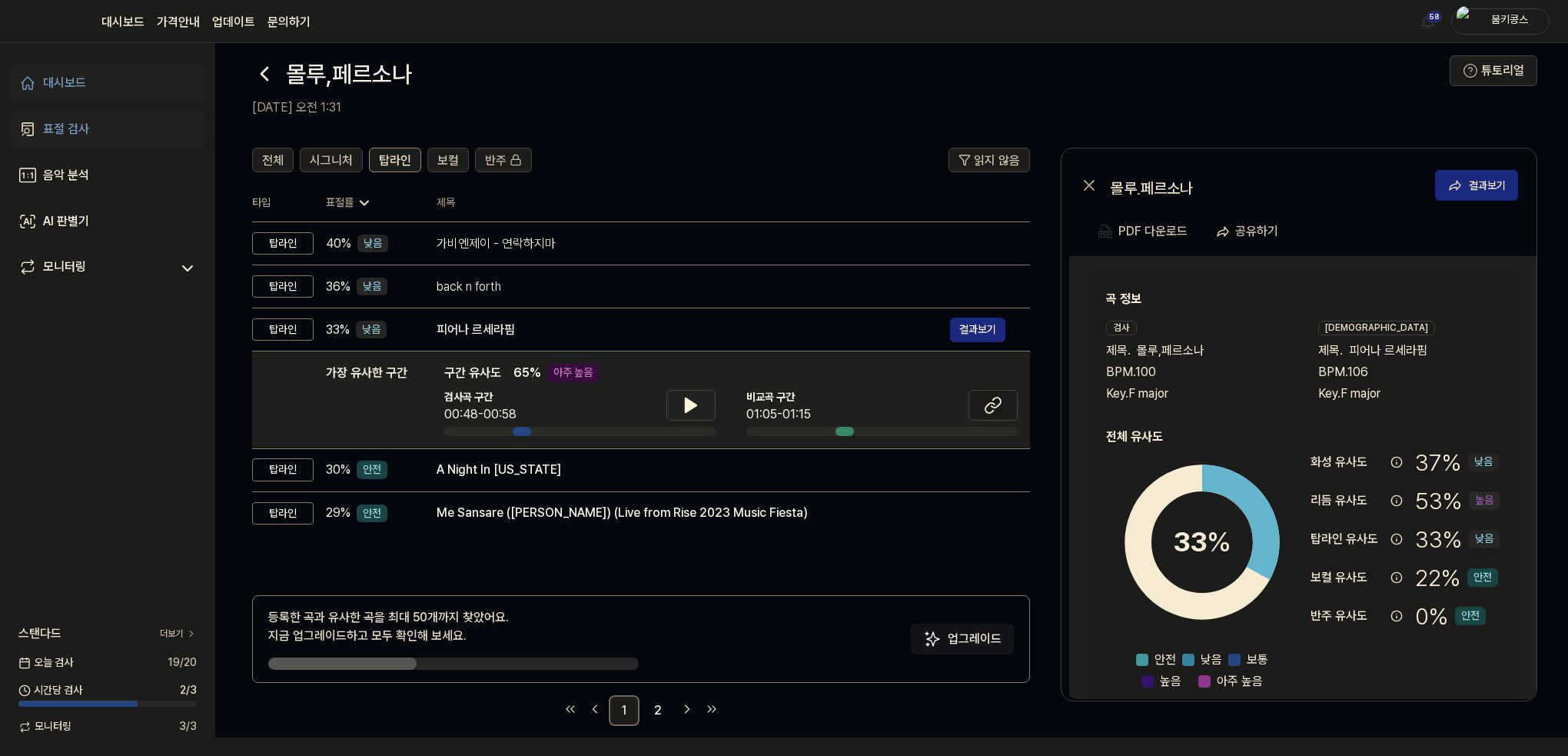
click at [683, 176] on header "전체 시그니처 탑라인 보컬 반주 읽지 않음" at bounding box center [641, 166] width 778 height 37
click at [261, 77] on icon at bounding box center [264, 73] width 24 height 24
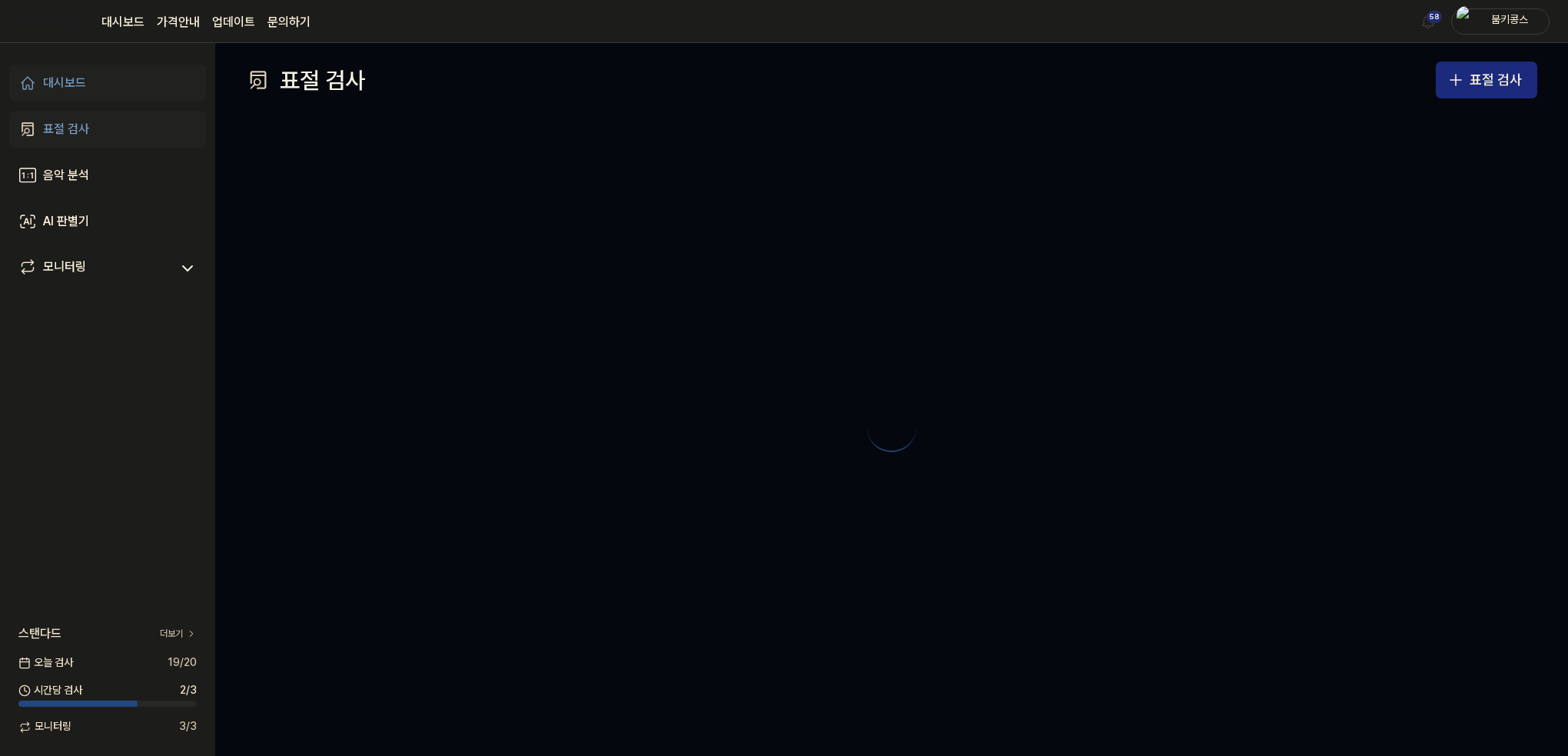
scroll to position [0, 0]
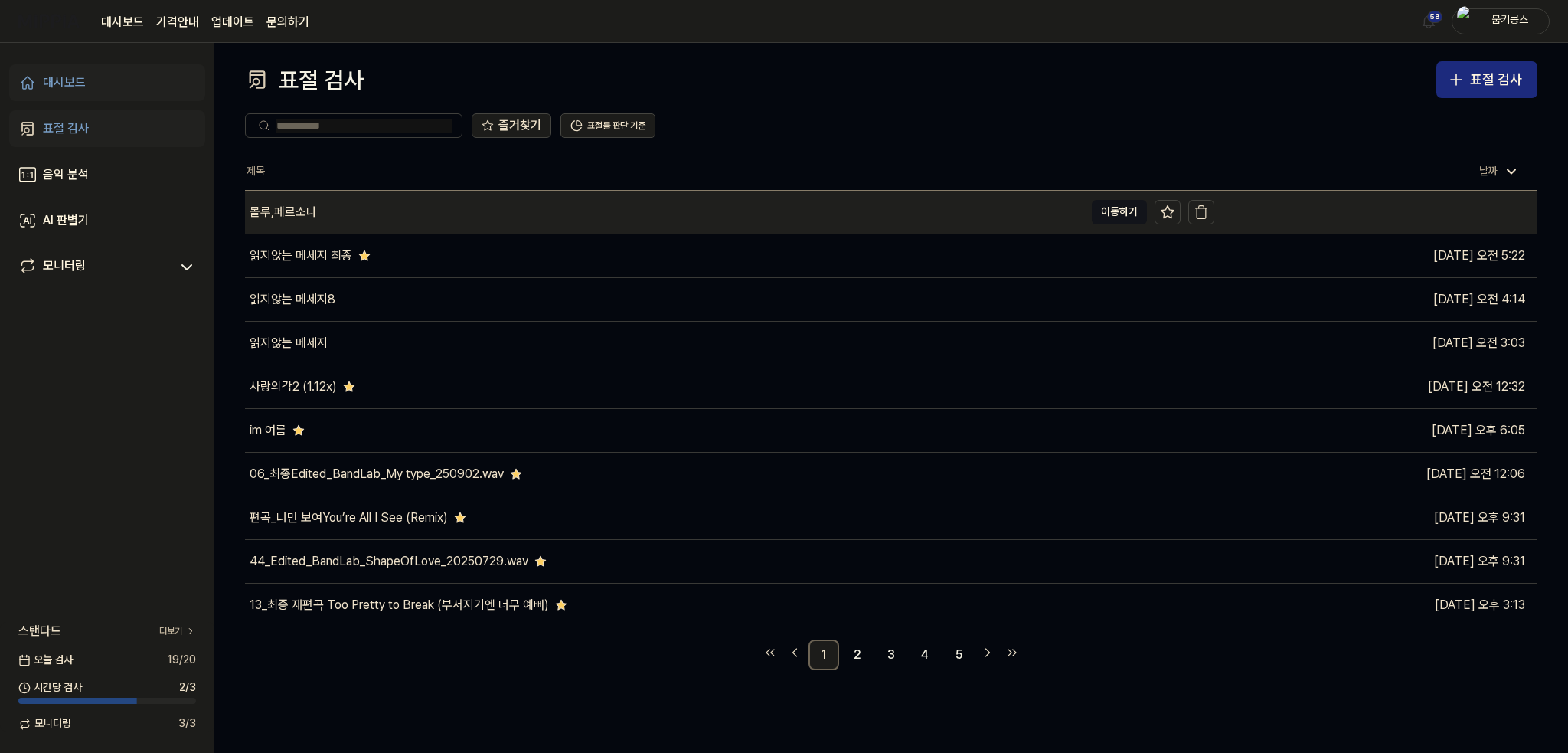
click at [1384, 210] on td "[DATE] 오전 1:31" at bounding box center [1376, 211] width 323 height 43
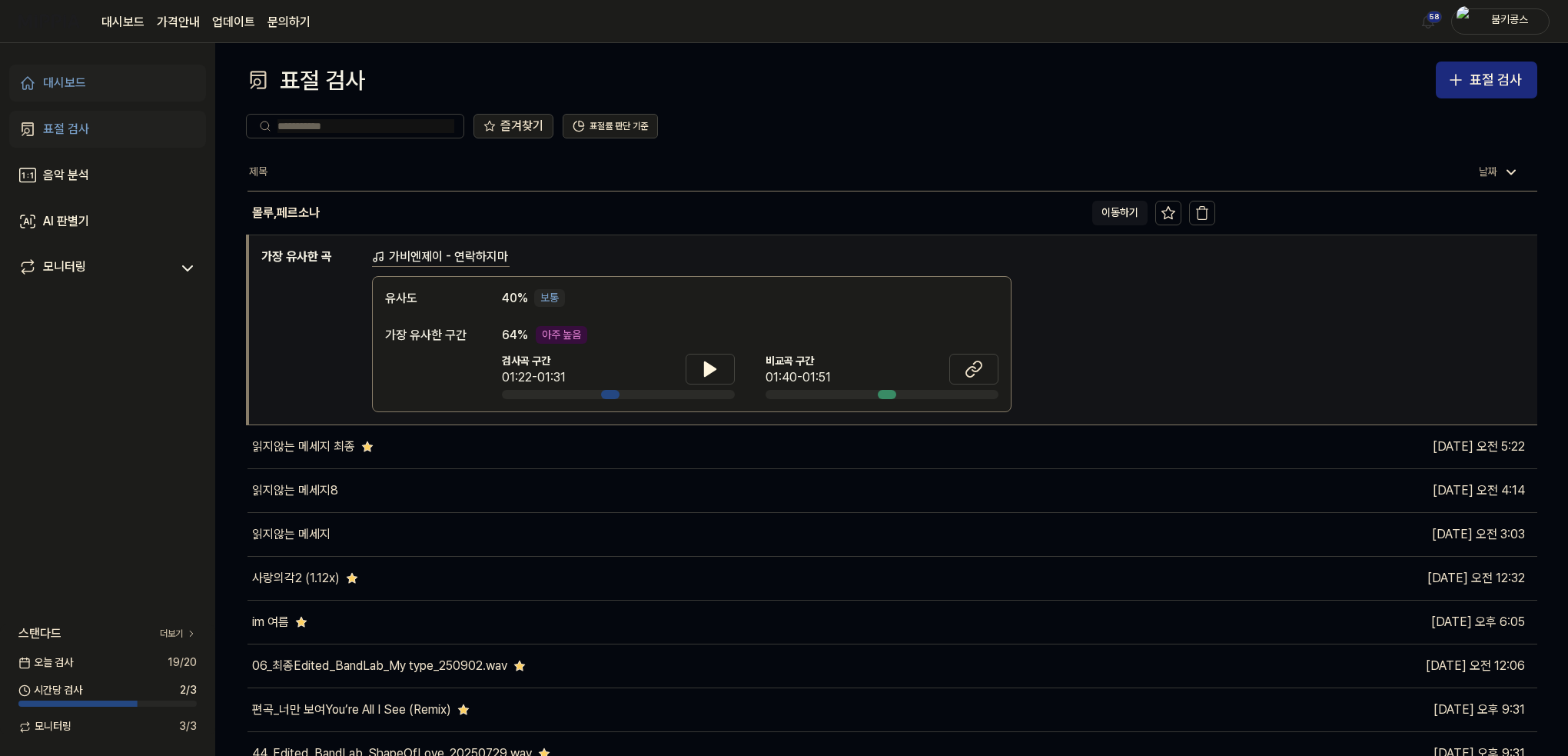
click at [707, 243] on td "가장 유사한 곡 가비엔제이 - 연락하지마 유사도 40 % 보통 가장 유사한 구간 64 % 아주 높음 검사곡 구간 01:22-01:31 [GEO…" at bounding box center [892, 329] width 1290 height 190
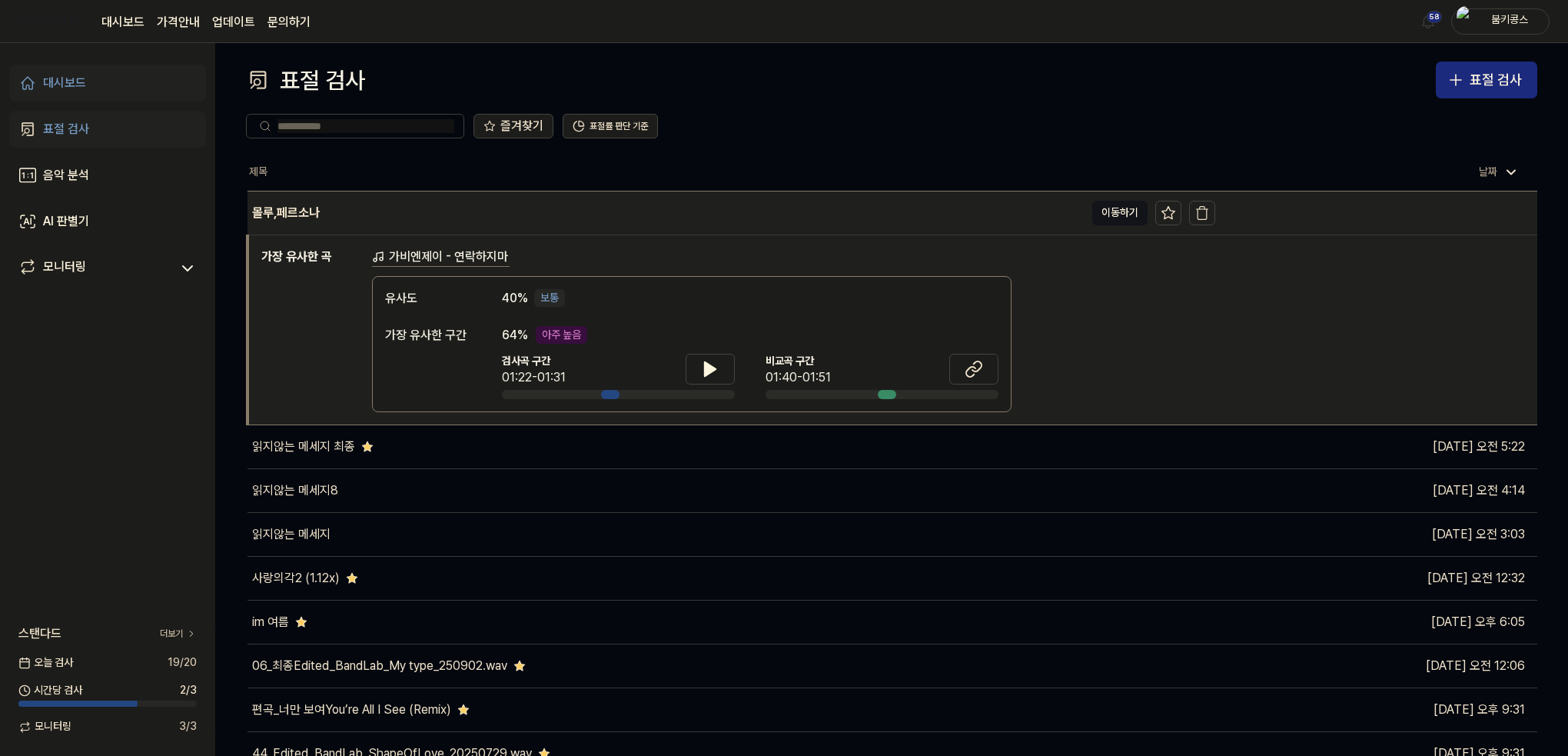
click at [693, 222] on div "몰루,페르소나" at bounding box center [665, 212] width 837 height 43
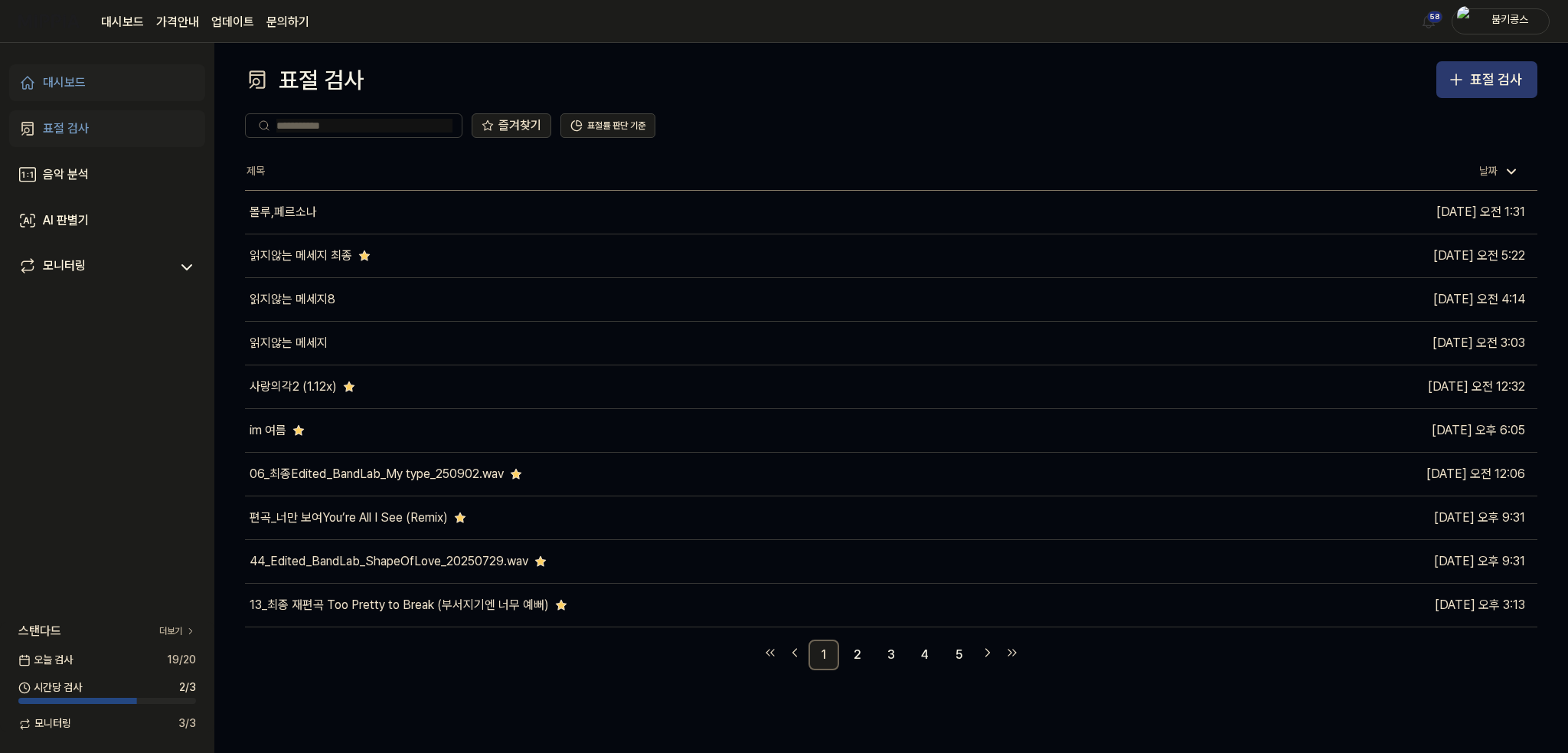
click at [1477, 88] on div "표절 검사" at bounding box center [1496, 80] width 52 height 22
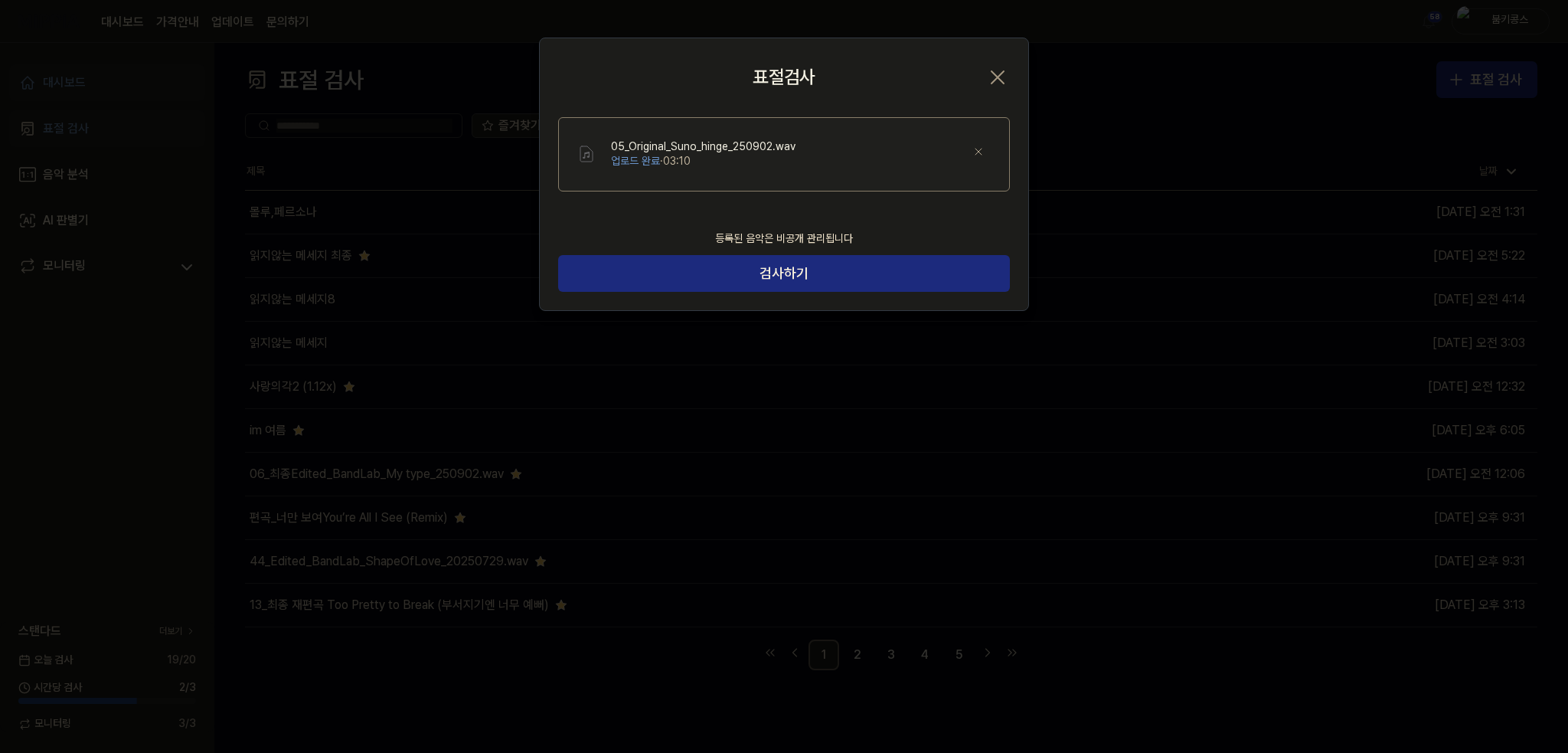
click at [997, 73] on icon "button" at bounding box center [997, 77] width 24 height 24
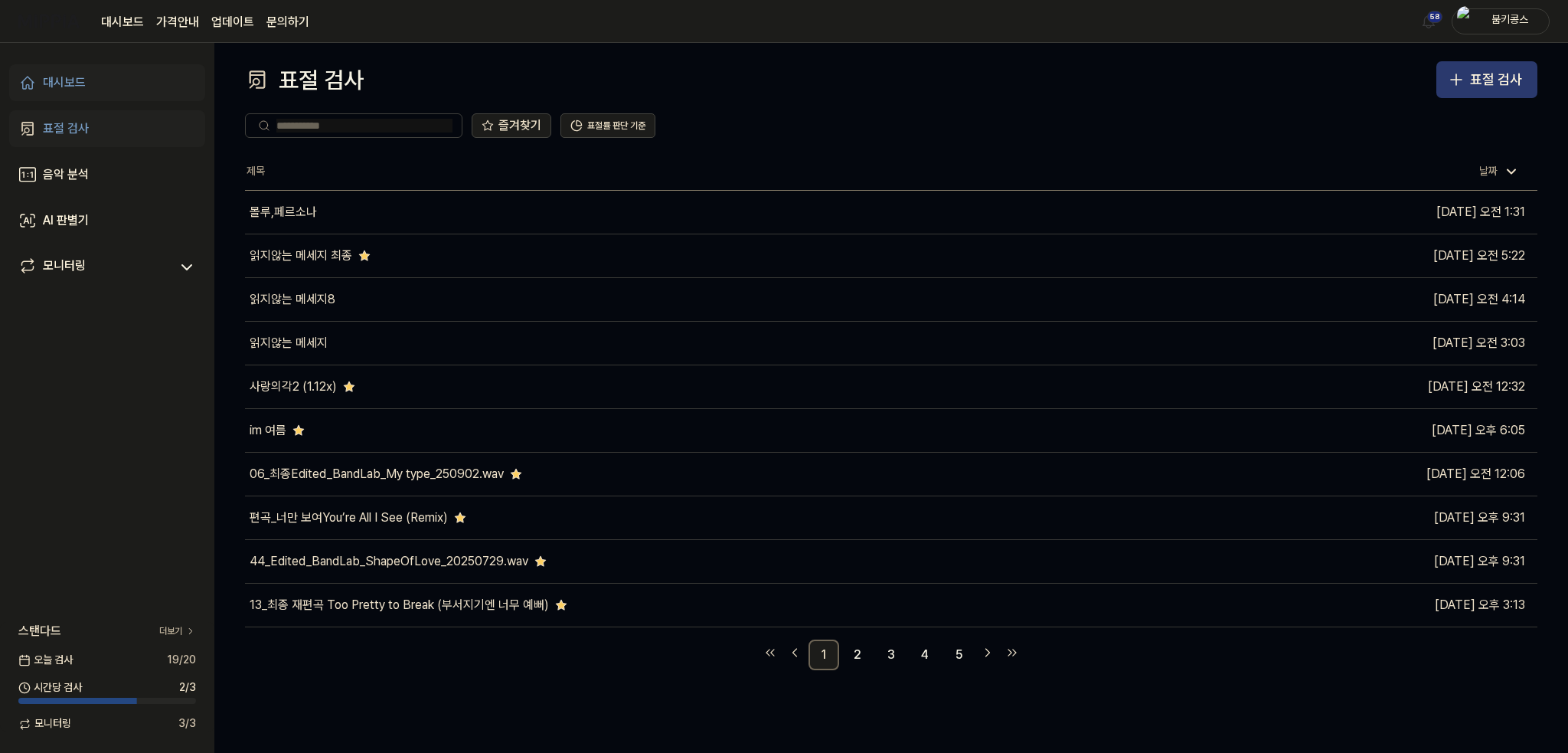
click at [1488, 83] on div "표절 검사" at bounding box center [1496, 80] width 52 height 22
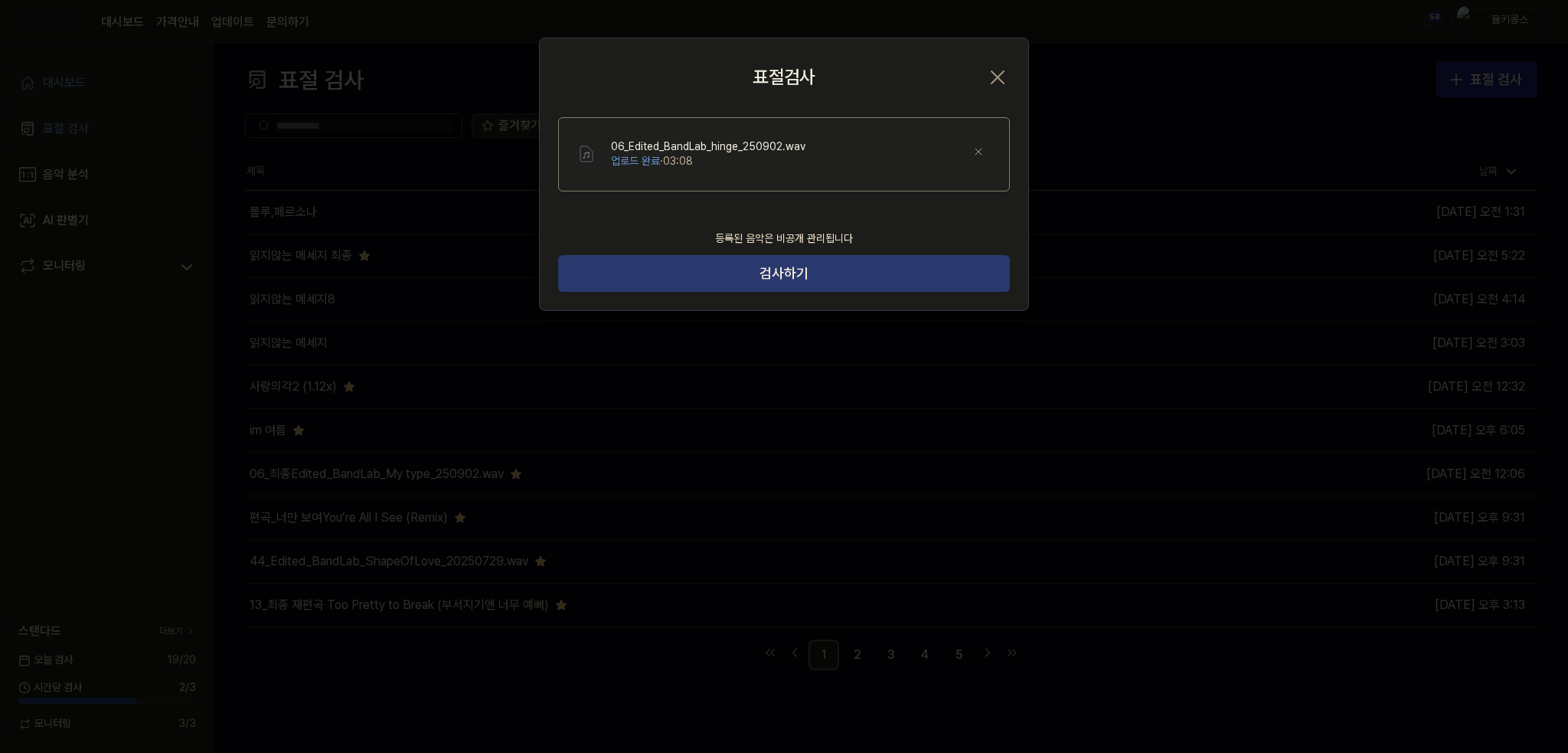
click at [802, 265] on button "검사하기" at bounding box center [784, 273] width 452 height 37
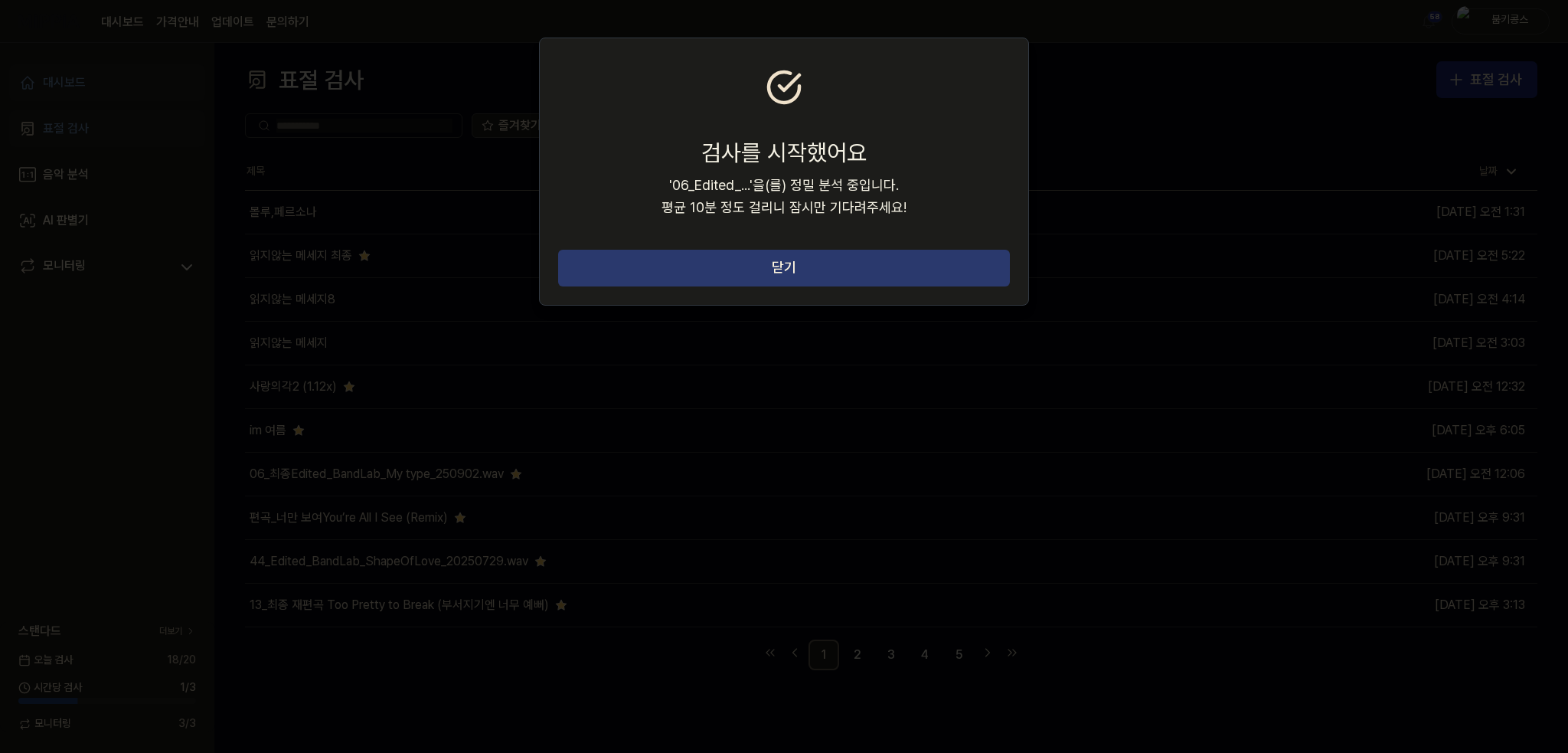
click at [717, 270] on button "닫기" at bounding box center [784, 268] width 452 height 37
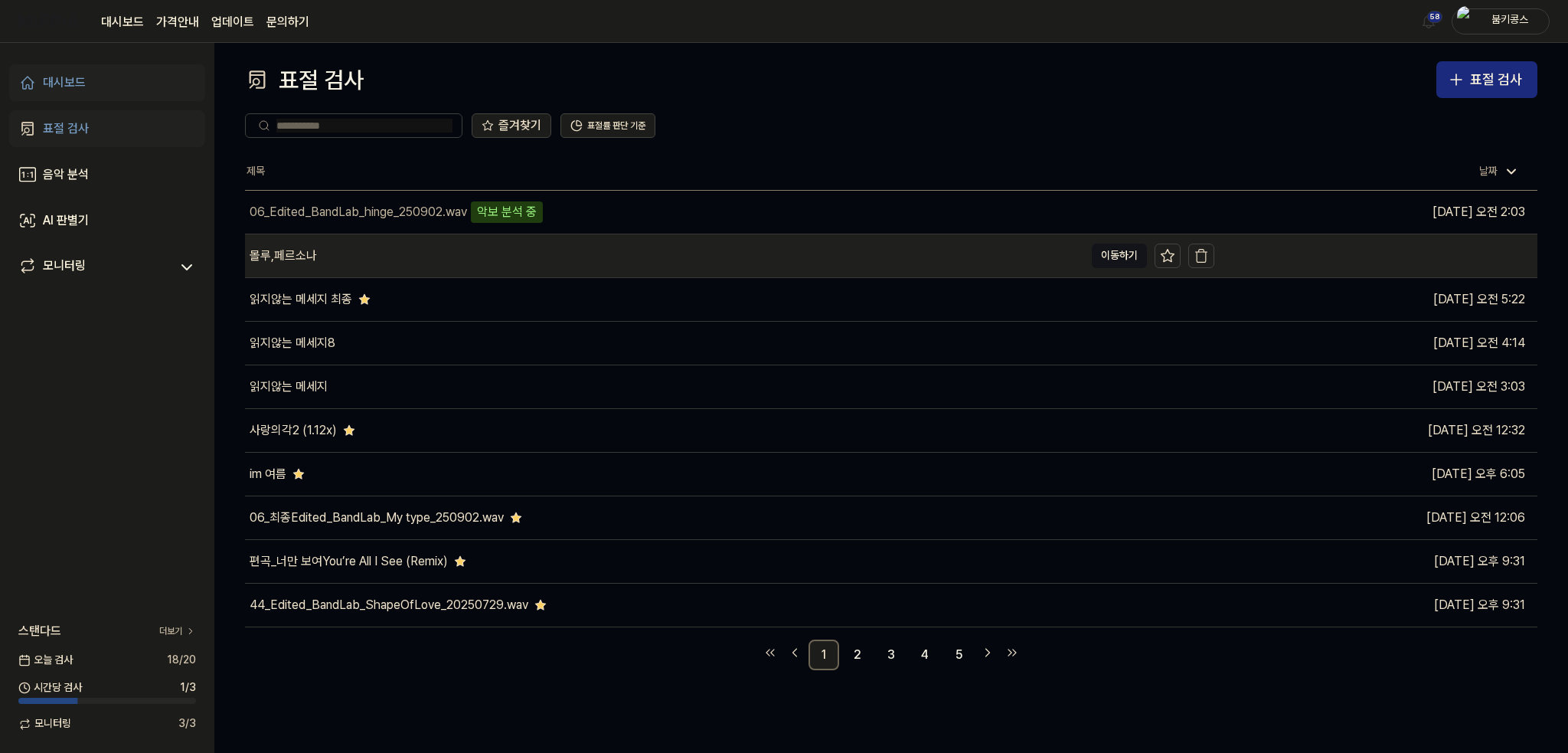
click at [374, 258] on div "몰루,페르소나" at bounding box center [664, 256] width 839 height 43
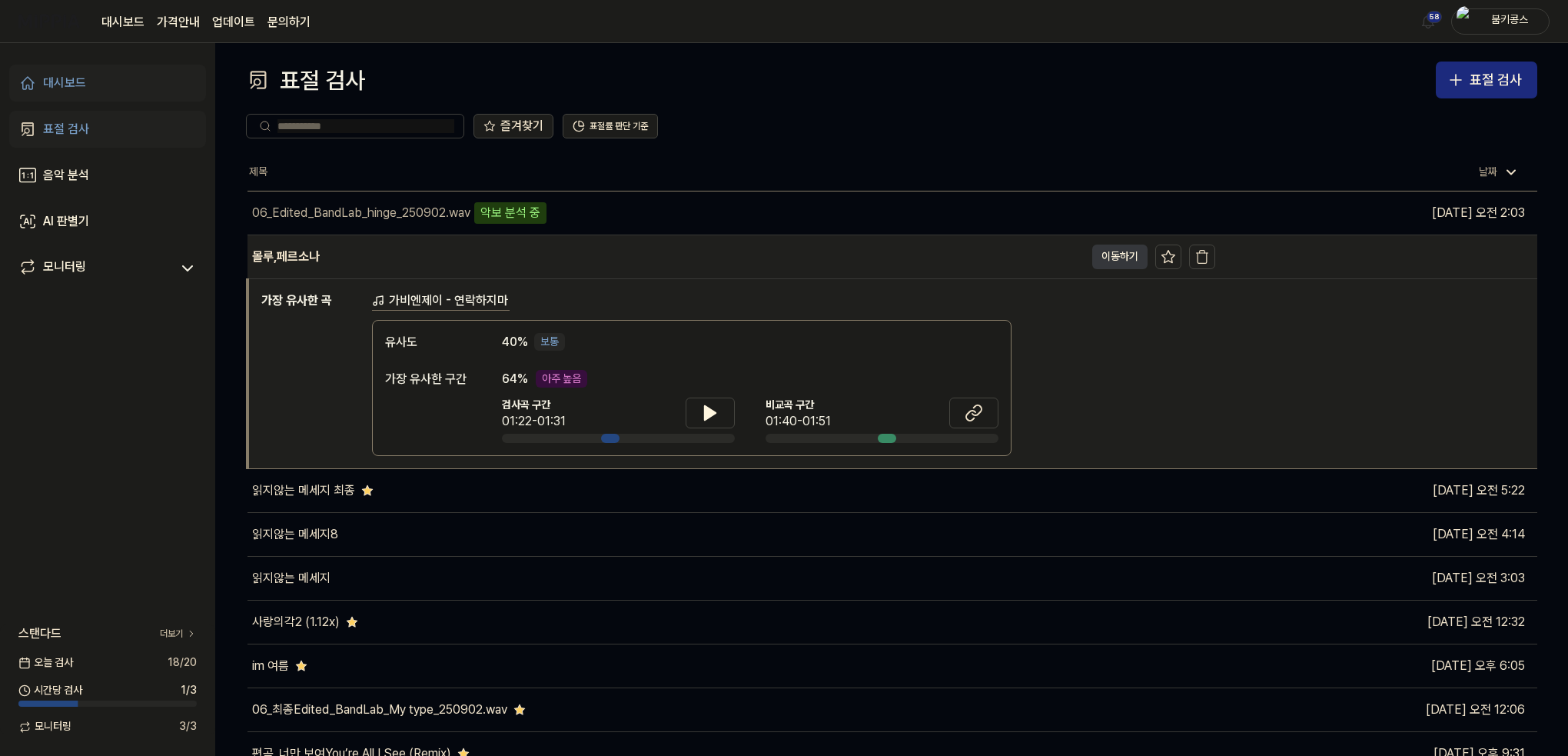
click at [1126, 263] on button "이동하기" at bounding box center [1119, 256] width 55 height 24
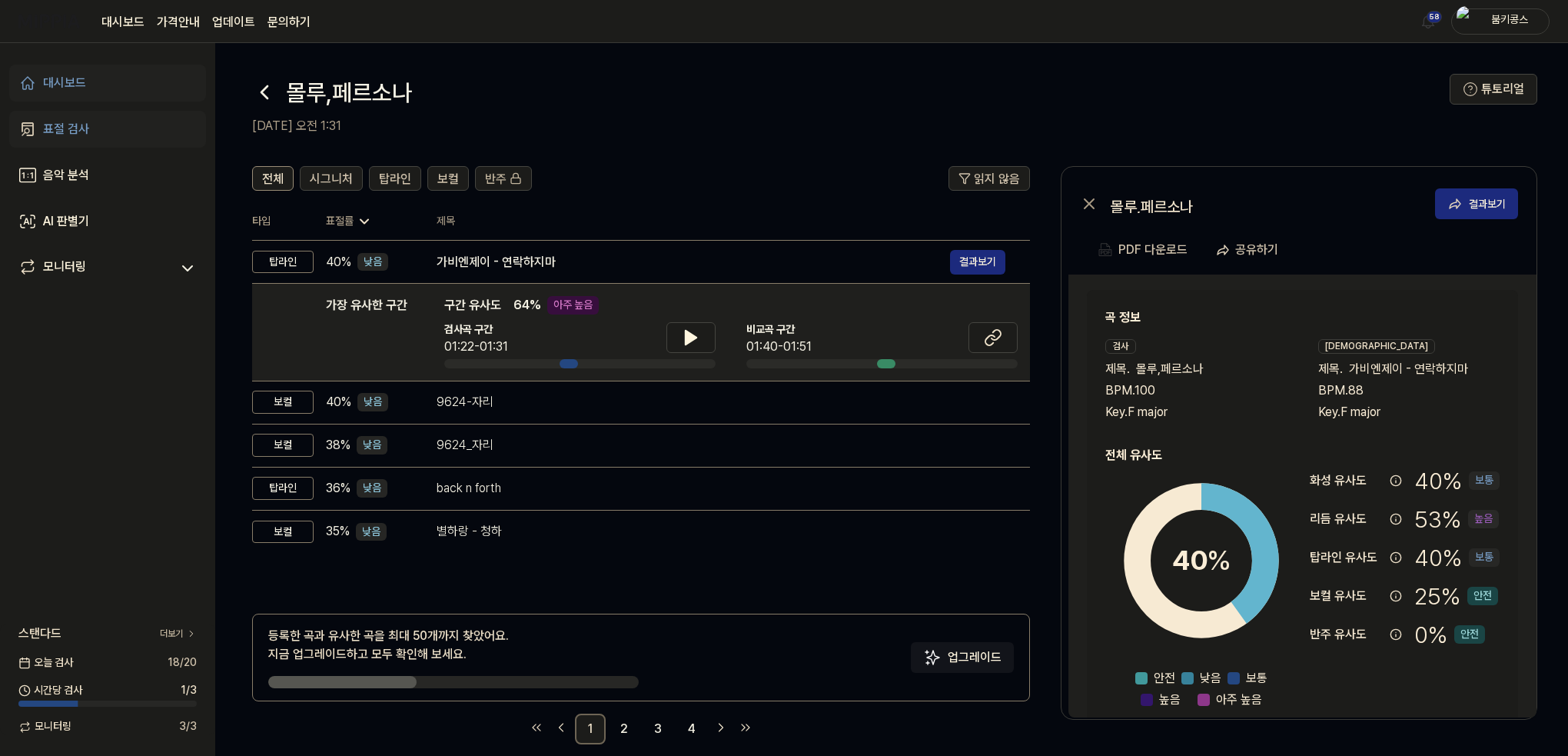
click at [263, 89] on icon at bounding box center [265, 92] width 6 height 13
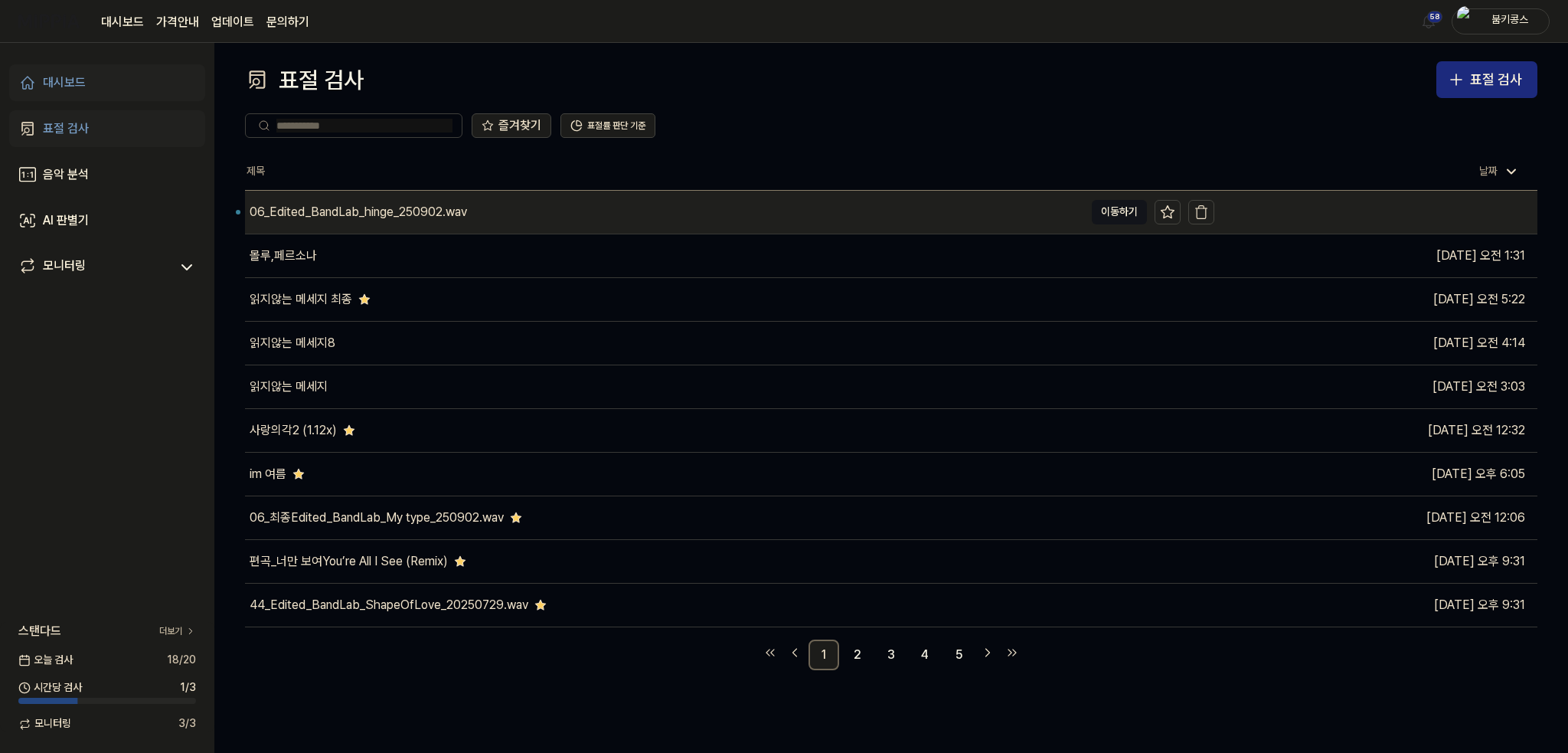
click at [689, 212] on div "06_Edited_BandLab_hinge_250902.wav" at bounding box center [664, 212] width 839 height 43
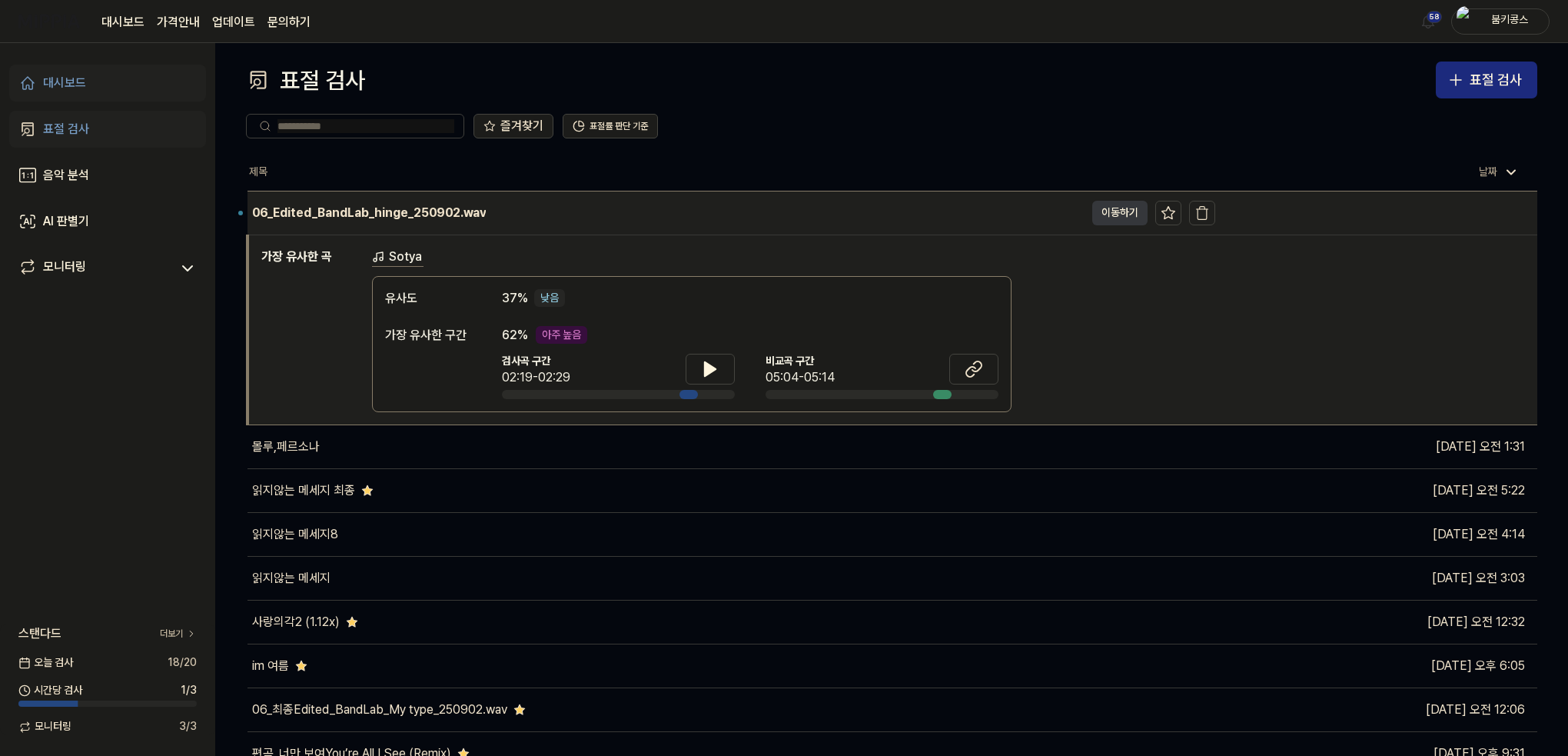
click at [1122, 213] on button "이동하기" at bounding box center [1119, 212] width 55 height 24
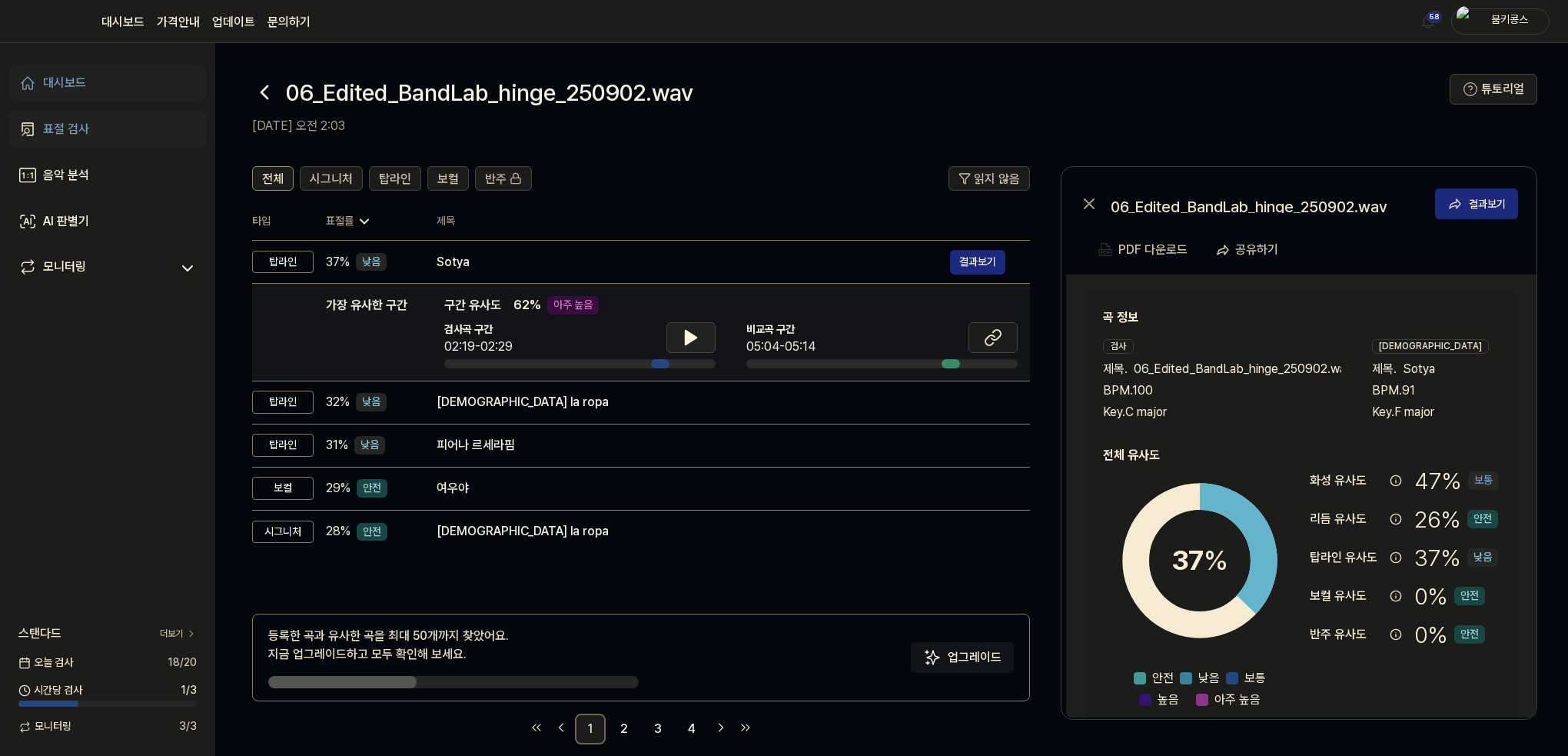
click at [673, 336] on button at bounding box center [690, 338] width 49 height 31
click at [691, 338] on icon at bounding box center [690, 337] width 18 height 18
click at [994, 342] on icon at bounding box center [993, 337] width 18 height 18
